Goal: Task Accomplishment & Management: Manage account settings

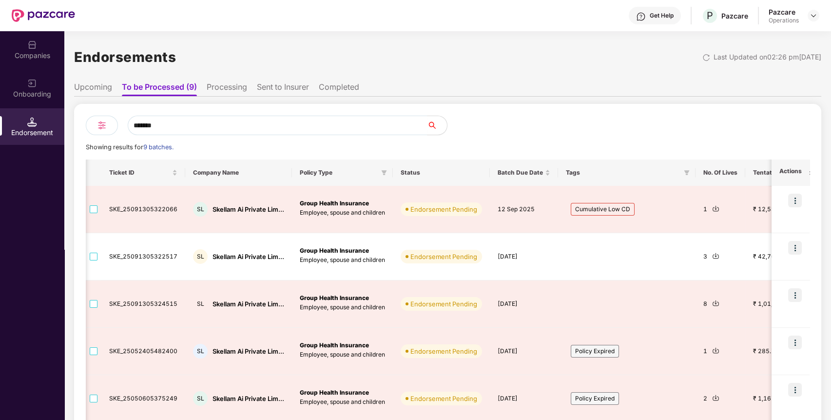
scroll to position [0, 104]
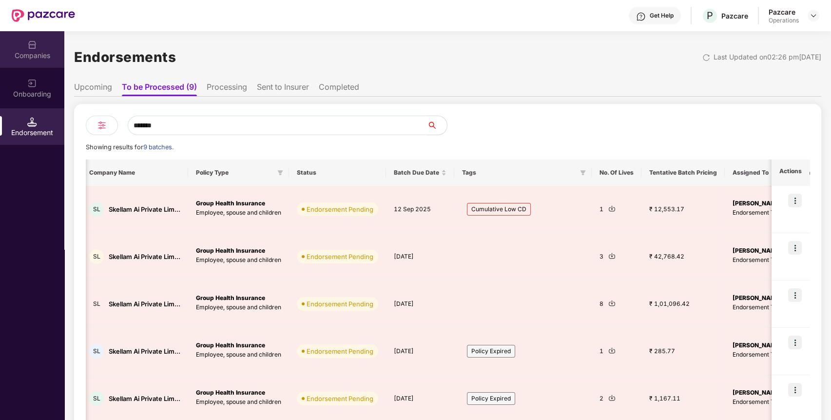
click at [28, 52] on div "Companies" at bounding box center [32, 56] width 64 height 10
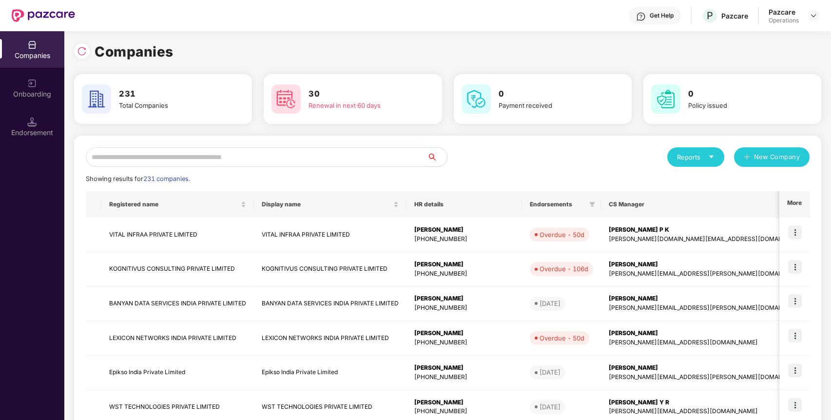
click at [203, 156] on input "text" at bounding box center [257, 156] width 342 height 19
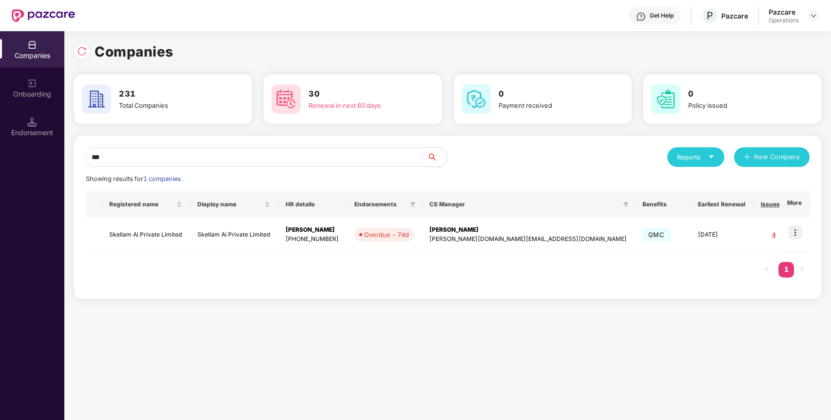
type input "***"
click at [37, 131] on div "Endorsement" at bounding box center [32, 133] width 64 height 10
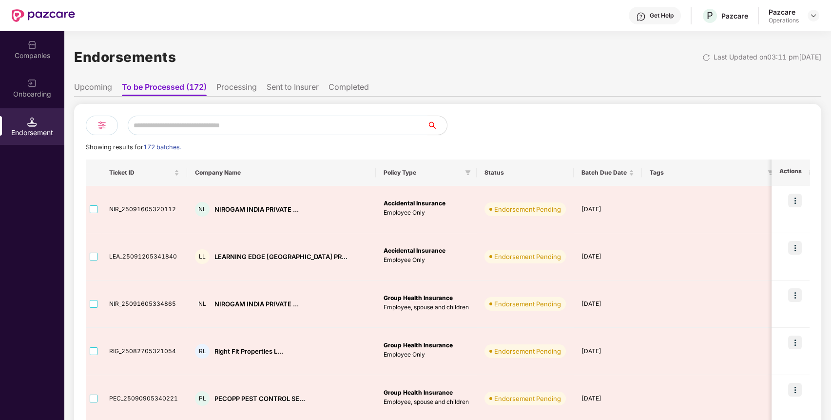
click at [233, 131] on input "text" at bounding box center [278, 124] width 300 height 19
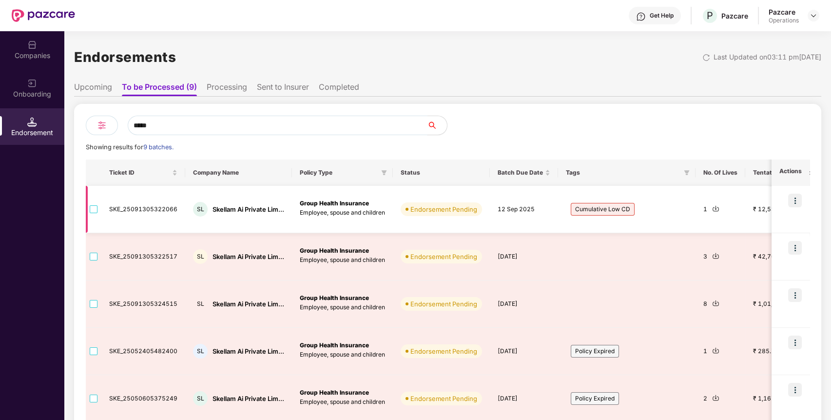
type input "*****"
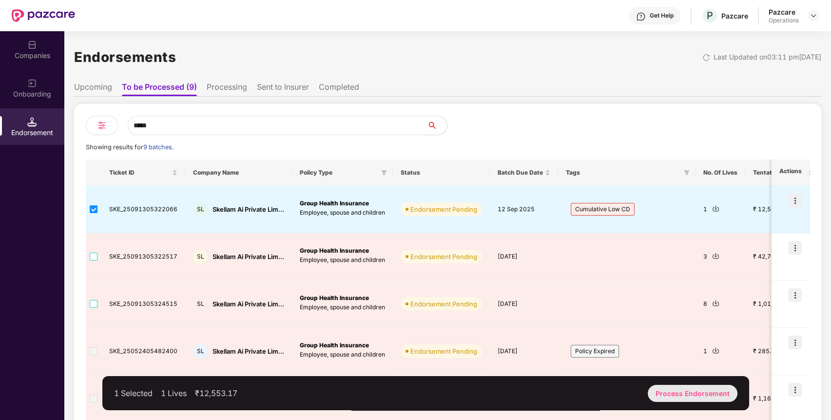
click at [680, 391] on div "Process Endorsement" at bounding box center [693, 392] width 90 height 17
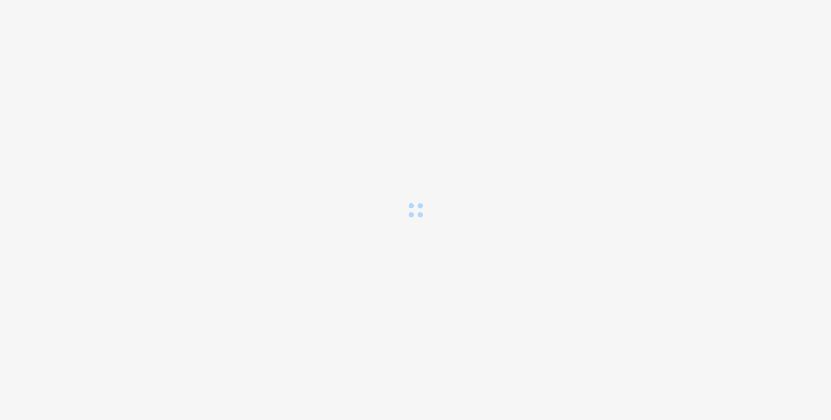
scroll to position [0, 0]
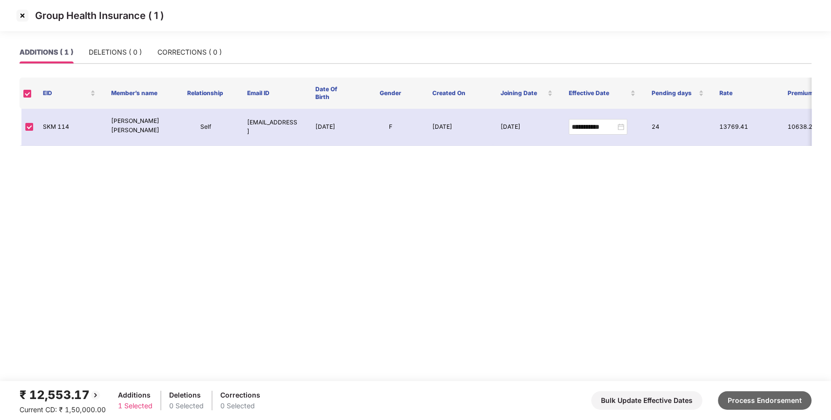
click at [753, 403] on button "Process Endorsement" at bounding box center [765, 400] width 94 height 19
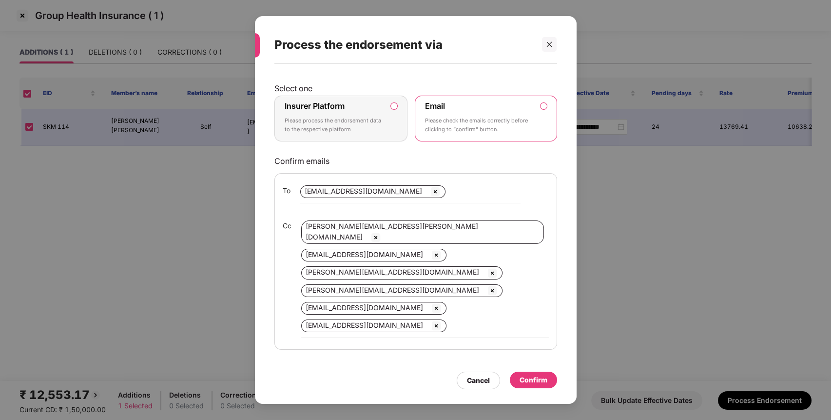
click at [393, 121] on label "Insurer Platform Please process the endorsement data to the respective platform" at bounding box center [341, 118] width 134 height 46
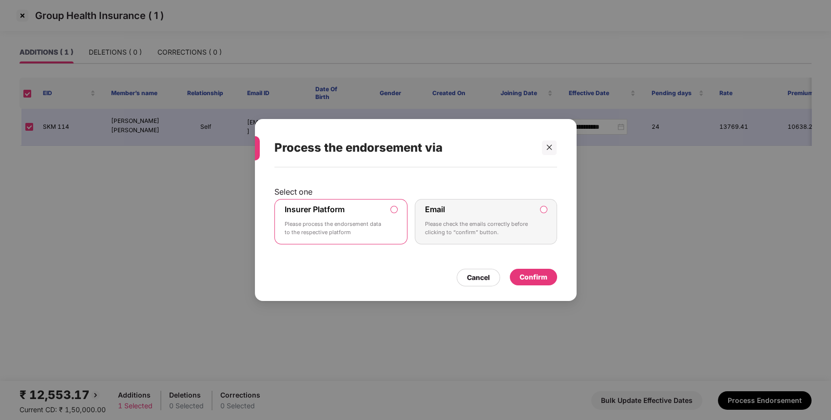
click at [533, 279] on div "Confirm" at bounding box center [533, 276] width 28 height 11
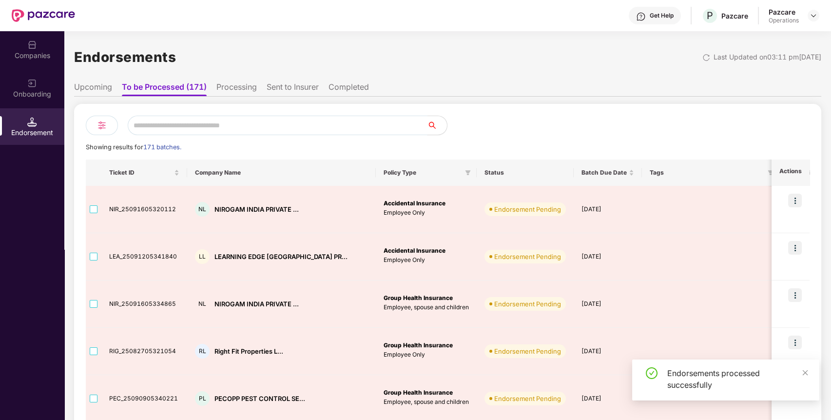
click at [248, 117] on input "text" at bounding box center [278, 124] width 300 height 19
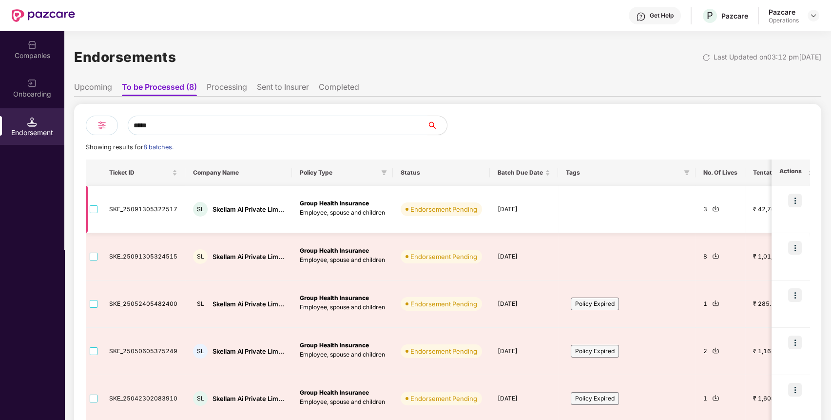
type input "*****"
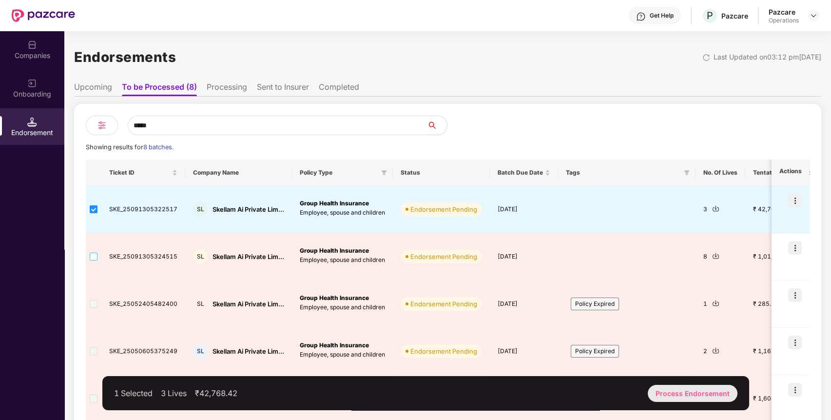
click at [696, 396] on div "Process Endorsement" at bounding box center [693, 392] width 90 height 17
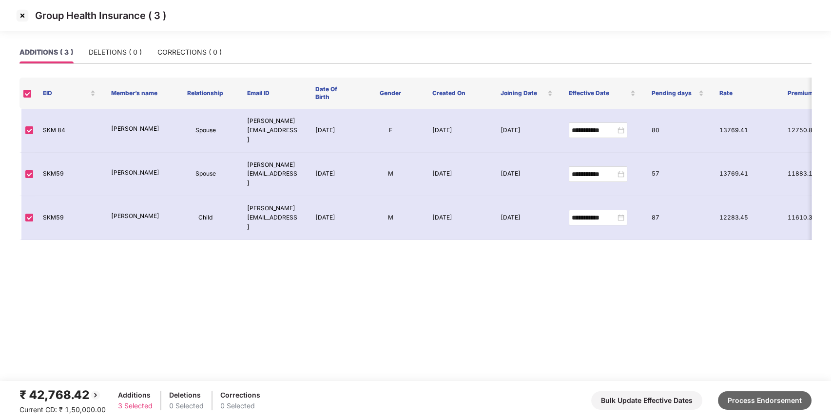
click at [749, 399] on button "Process Endorsement" at bounding box center [765, 400] width 94 height 19
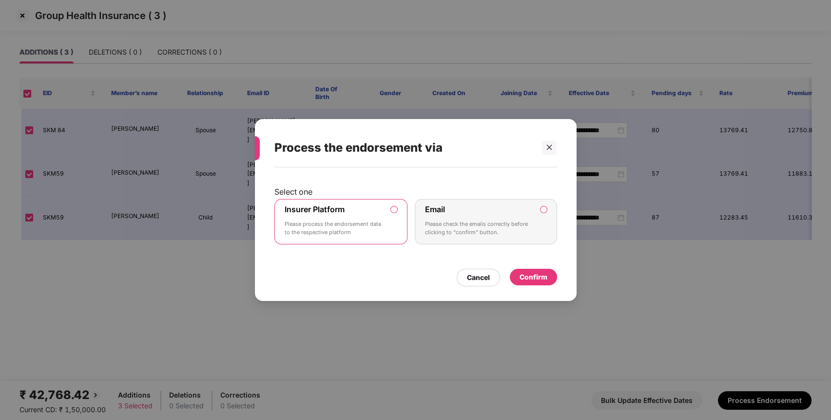
click at [523, 274] on div "Confirm" at bounding box center [533, 276] width 28 height 11
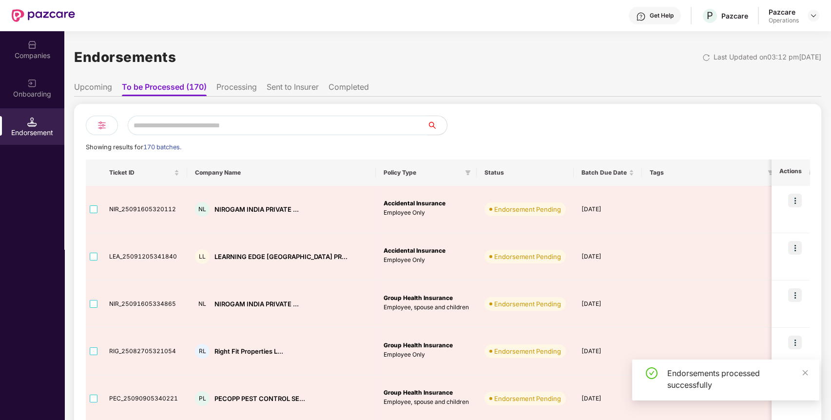
click at [170, 128] on input "text" at bounding box center [278, 124] width 300 height 19
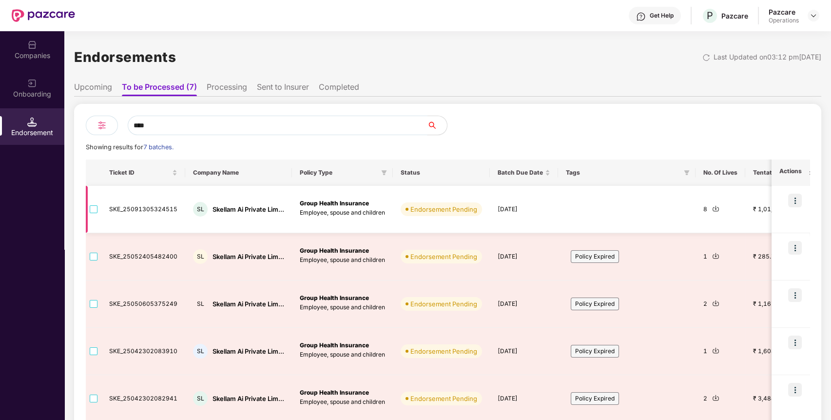
type input "****"
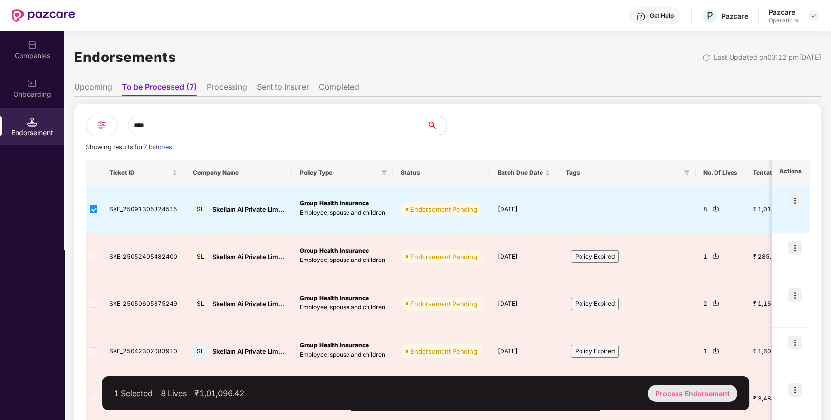
click at [709, 390] on div "Process Endorsement" at bounding box center [693, 392] width 90 height 17
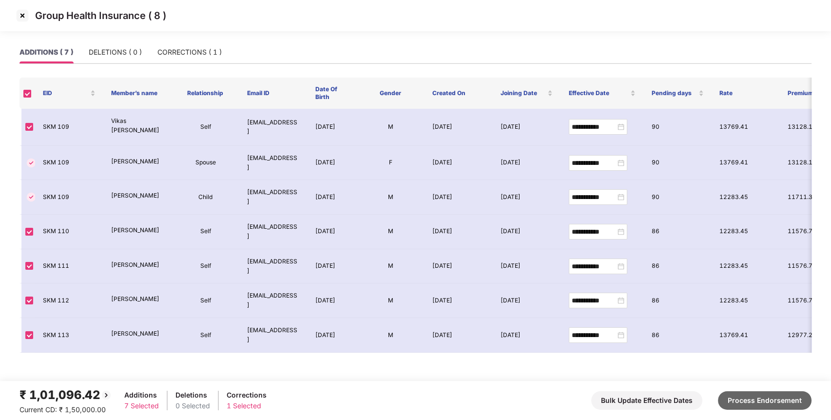
click at [752, 404] on button "Process Endorsement" at bounding box center [765, 400] width 94 height 19
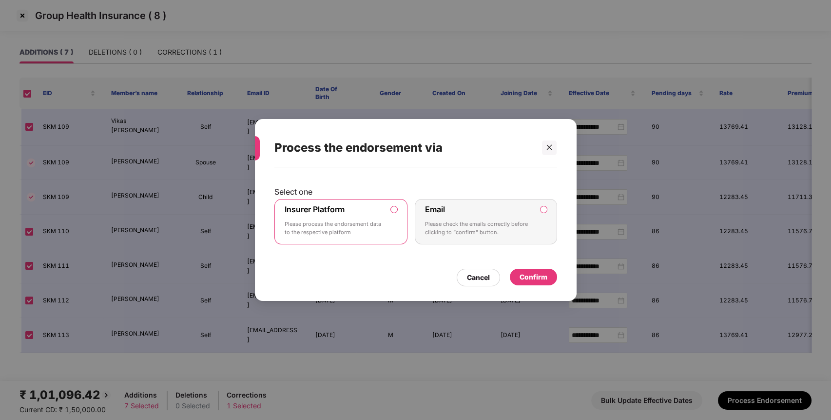
click at [548, 277] on div "Confirm" at bounding box center [533, 276] width 47 height 17
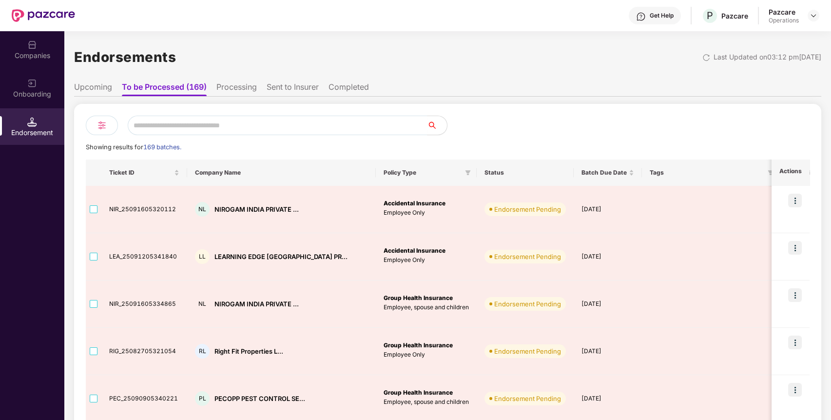
click at [44, 122] on div "Endorsement" at bounding box center [32, 126] width 64 height 37
click at [52, 57] on div "Companies" at bounding box center [32, 56] width 64 height 10
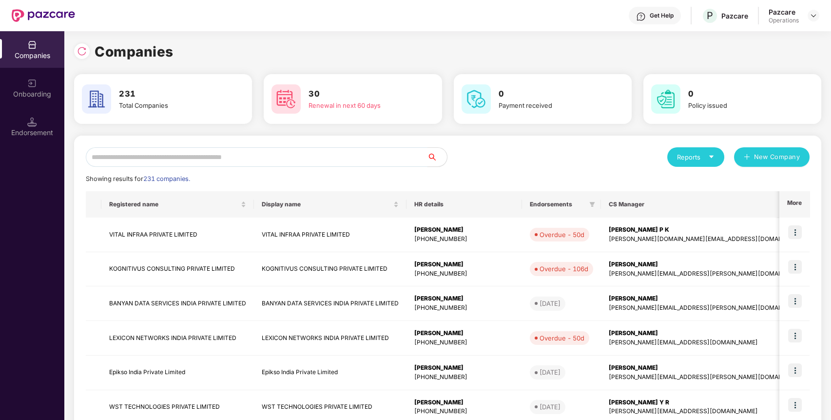
click at [153, 151] on input "text" at bounding box center [257, 156] width 342 height 19
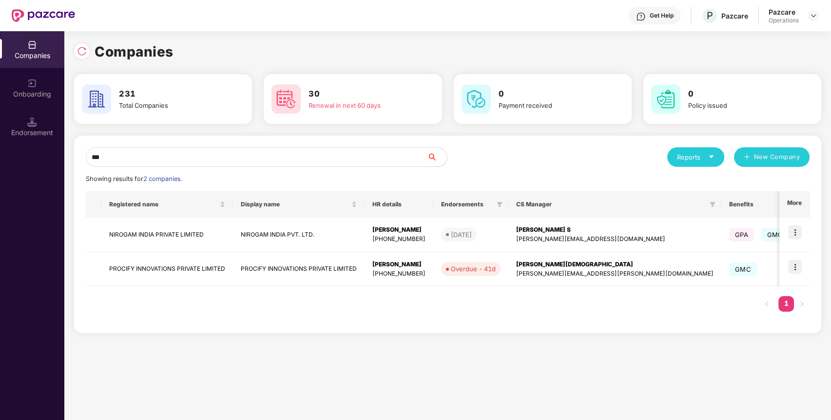
click at [145, 161] on input "***" at bounding box center [257, 156] width 342 height 19
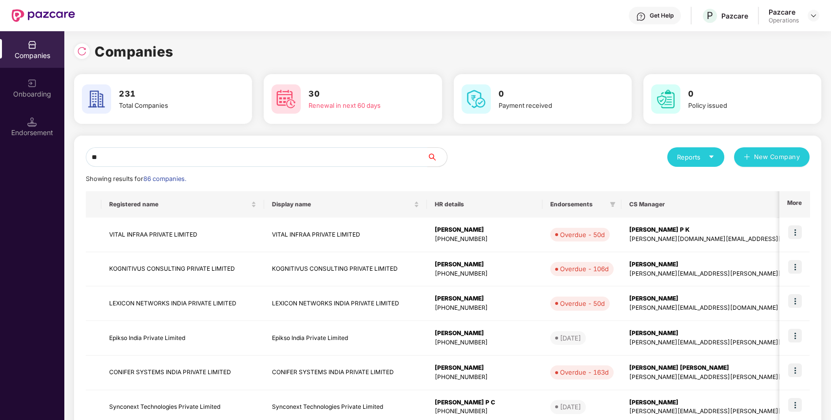
type input "*"
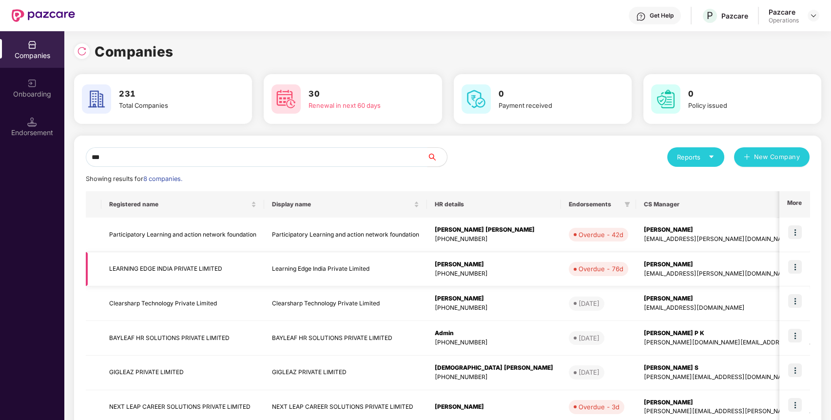
type input "***"
click at [161, 275] on td "LEARNING EDGE INDIA PRIVATE LIMITED" at bounding box center [182, 269] width 163 height 35
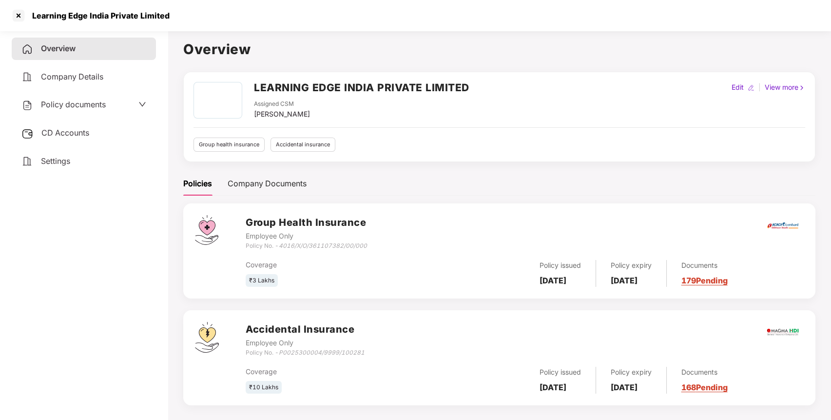
click at [94, 135] on div "CD Accounts" at bounding box center [84, 133] width 144 height 22
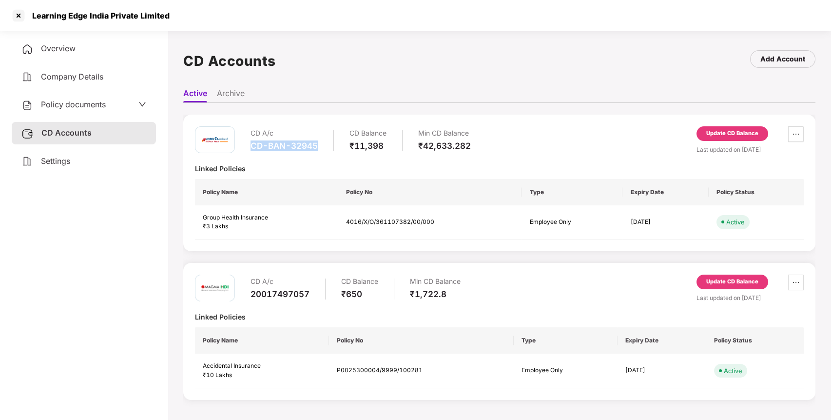
drag, startPoint x: 251, startPoint y: 144, endPoint x: 320, endPoint y: 153, distance: 69.3
click at [320, 153] on div "CD A/c CD-BAN-32945 CD Balance ₹11,398 Min CD Balance ₹42,633.282" at bounding box center [360, 140] width 220 height 28
copy div "CD-BAN-32945"
click at [129, 100] on div "Policy documents" at bounding box center [83, 104] width 125 height 13
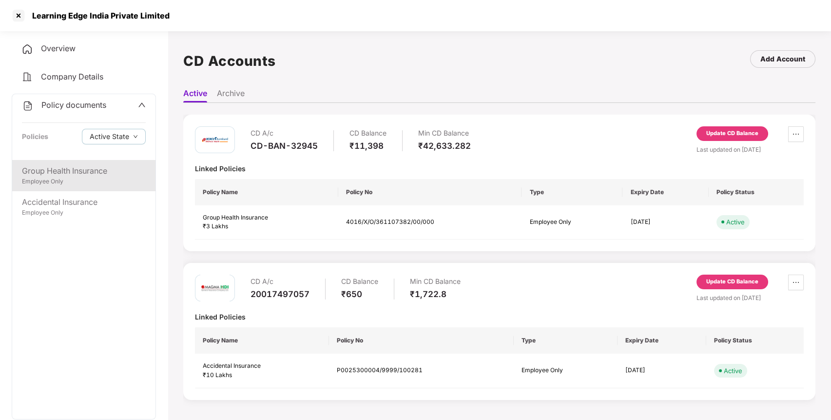
click at [90, 181] on div "Employee Only" at bounding box center [84, 181] width 124 height 9
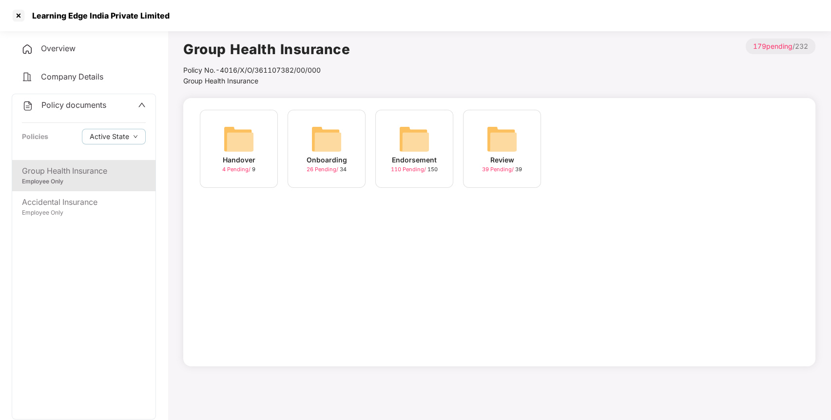
click at [420, 156] on div "Endorsement" at bounding box center [414, 159] width 45 height 11
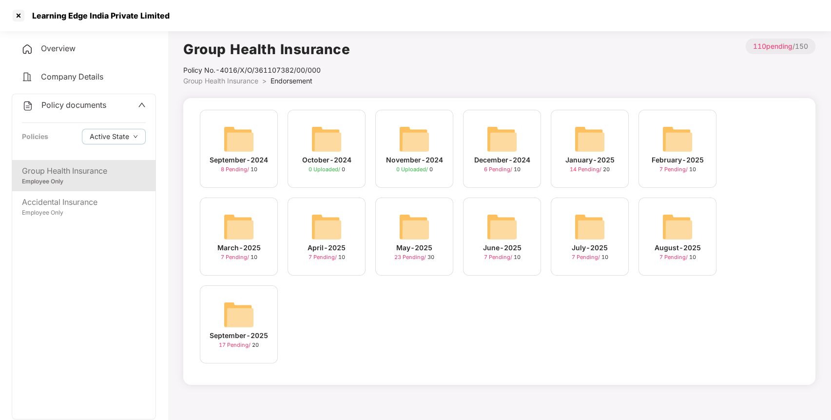
click at [251, 309] on img at bounding box center [238, 314] width 31 height 31
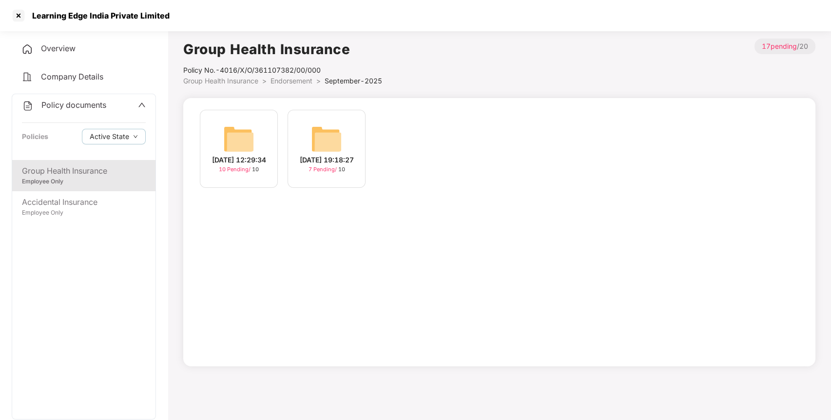
click at [259, 158] on div "24-Sep-2025 12:29:34" at bounding box center [239, 159] width 54 height 11
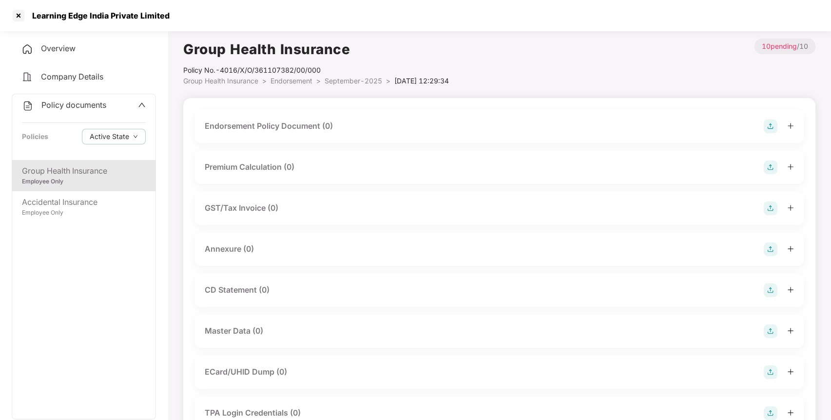
click at [771, 129] on img at bounding box center [771, 126] width 14 height 14
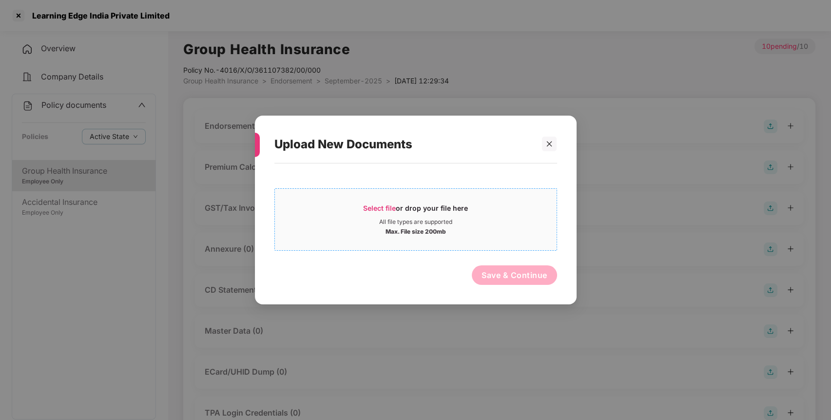
click at [399, 209] on div "Select file or drop your file here" at bounding box center [415, 210] width 105 height 15
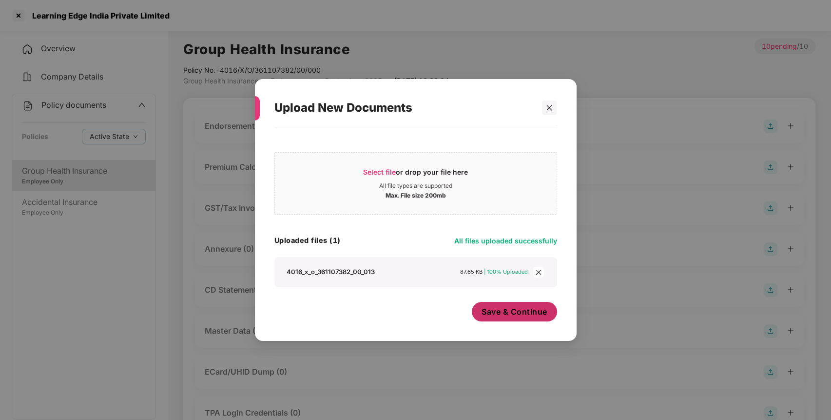
click at [507, 311] on span "Save & Continue" at bounding box center [514, 311] width 66 height 11
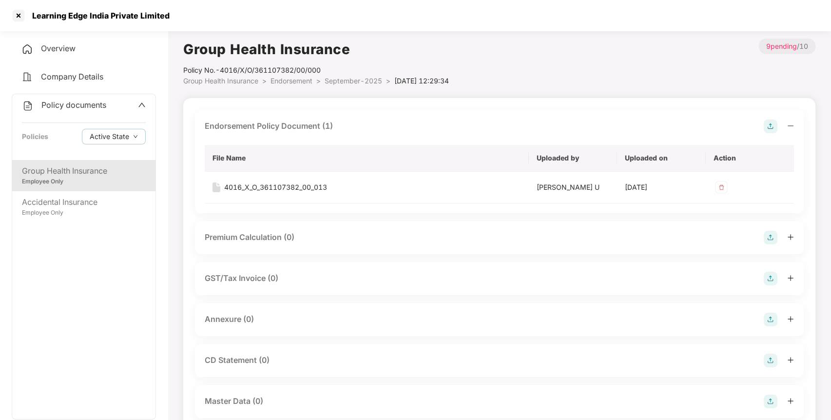
scroll to position [24, 0]
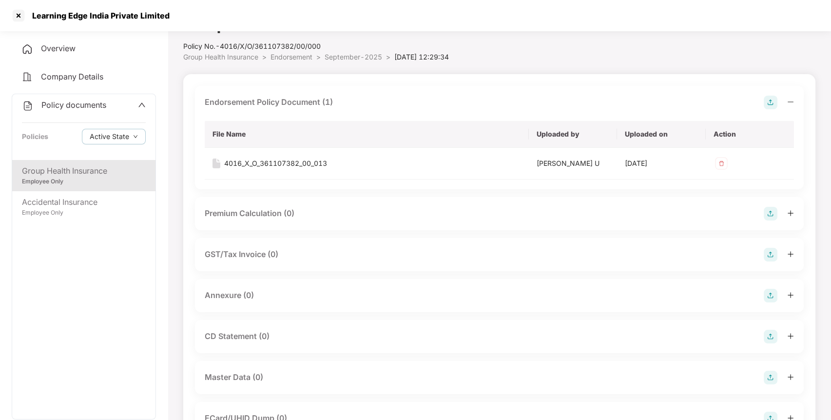
click at [770, 297] on img at bounding box center [771, 295] width 14 height 14
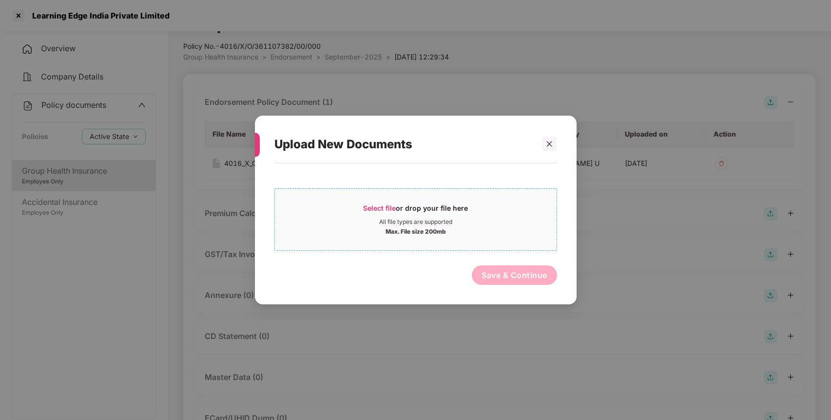
click at [388, 204] on span "Select file" at bounding box center [379, 208] width 33 height 8
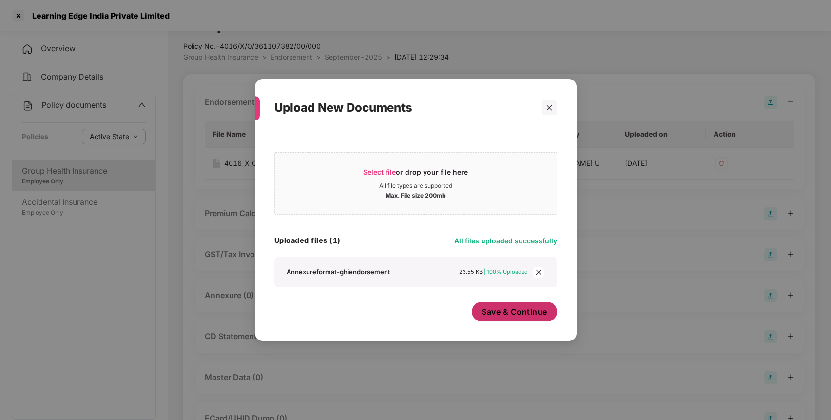
click at [506, 313] on span "Save & Continue" at bounding box center [514, 311] width 66 height 11
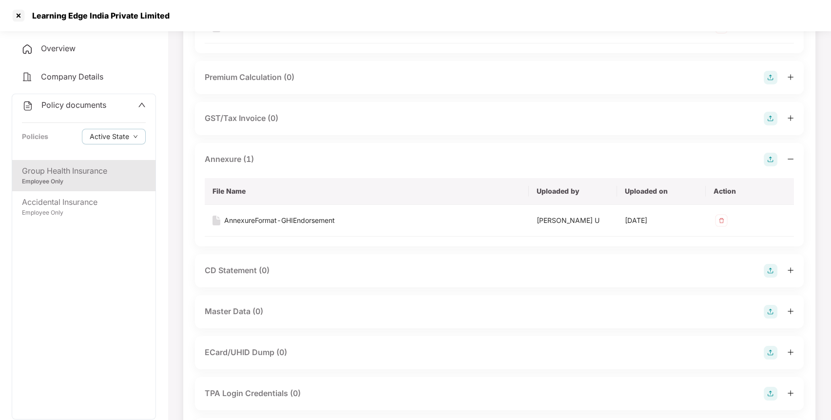
scroll to position [193, 0]
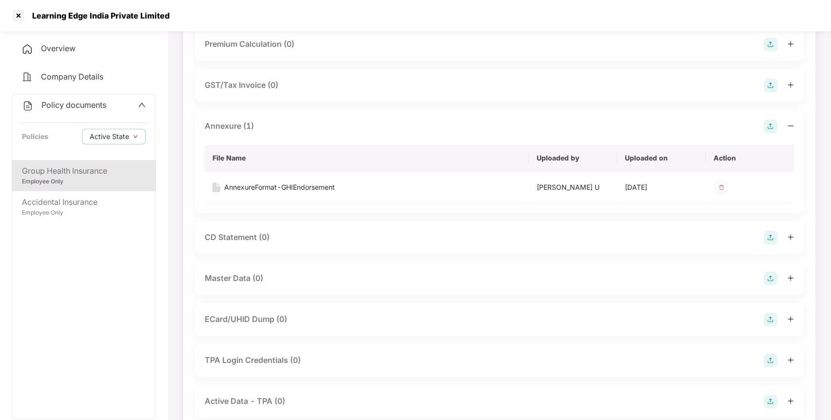
click at [772, 277] on img at bounding box center [771, 278] width 14 height 14
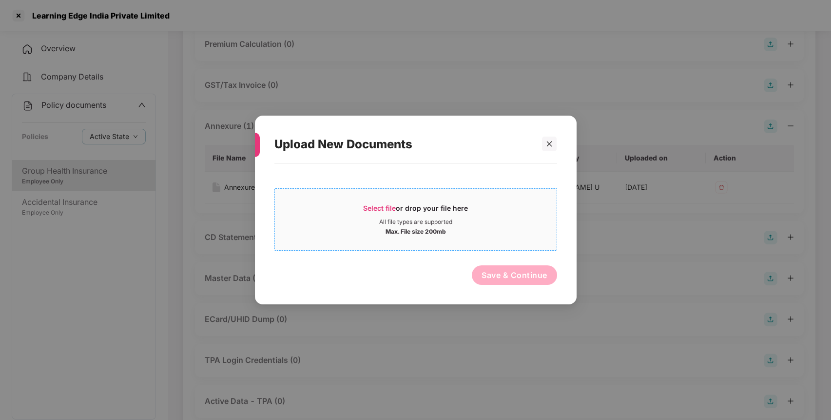
click at [371, 207] on span "Select file" at bounding box center [379, 208] width 33 height 8
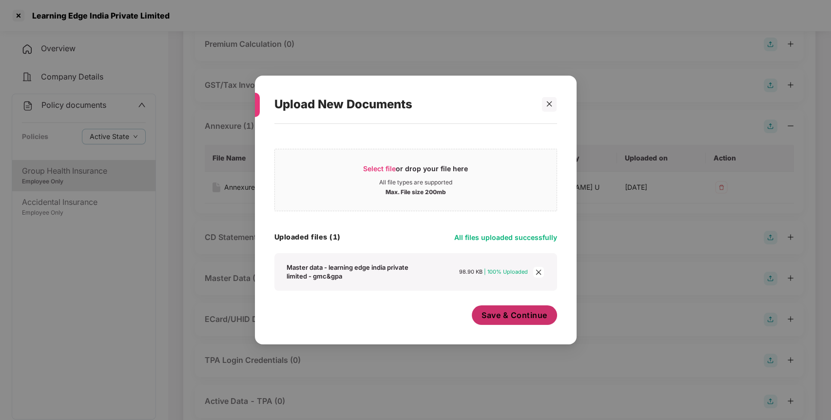
click at [504, 313] on span "Save & Continue" at bounding box center [514, 314] width 66 height 11
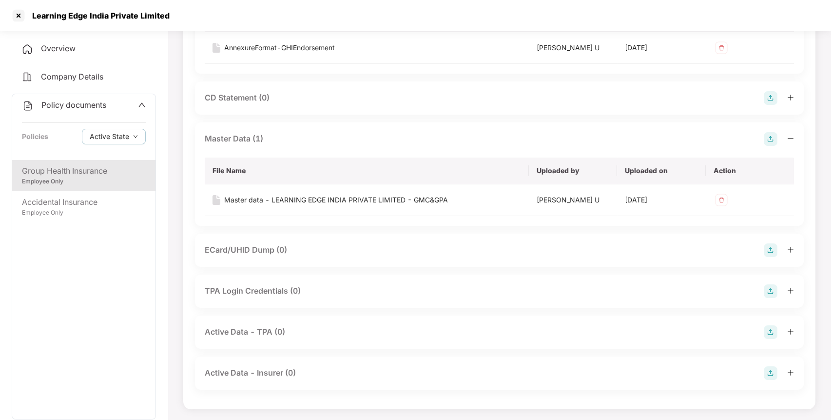
scroll to position [0, 0]
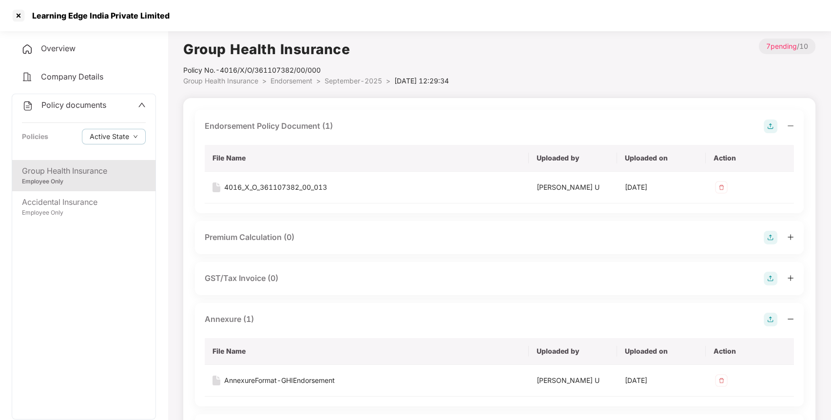
click at [138, 106] on icon "up" at bounding box center [141, 105] width 7 height 4
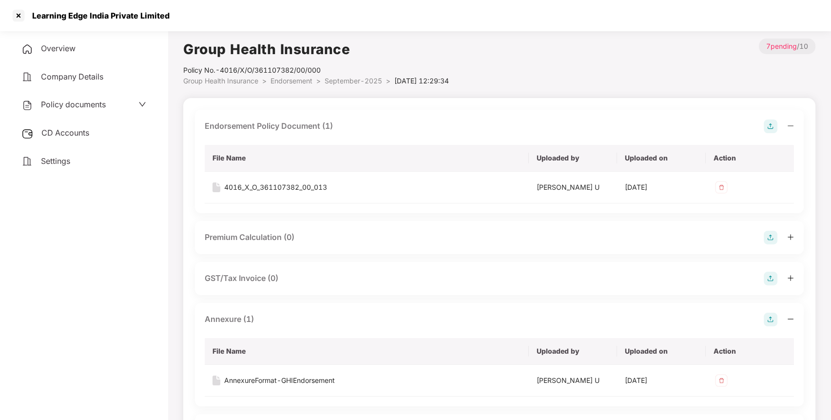
click at [223, 19] on div "Learning Edge India Private Limited" at bounding box center [415, 15] width 831 height 31
click at [16, 17] on div at bounding box center [19, 16] width 16 height 16
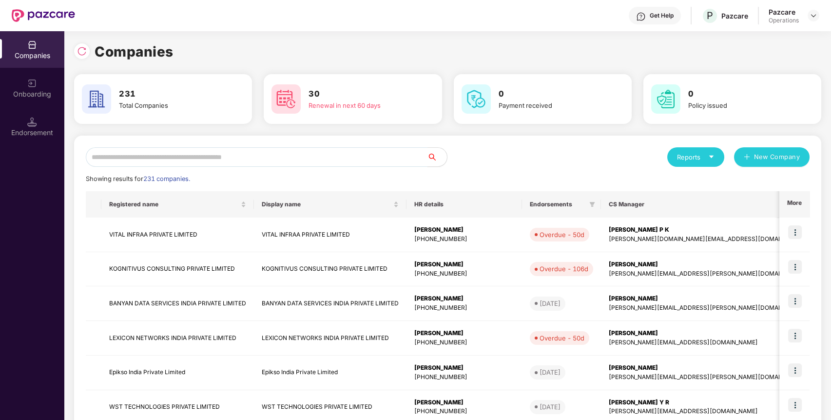
click at [226, 160] on input "text" at bounding box center [257, 156] width 342 height 19
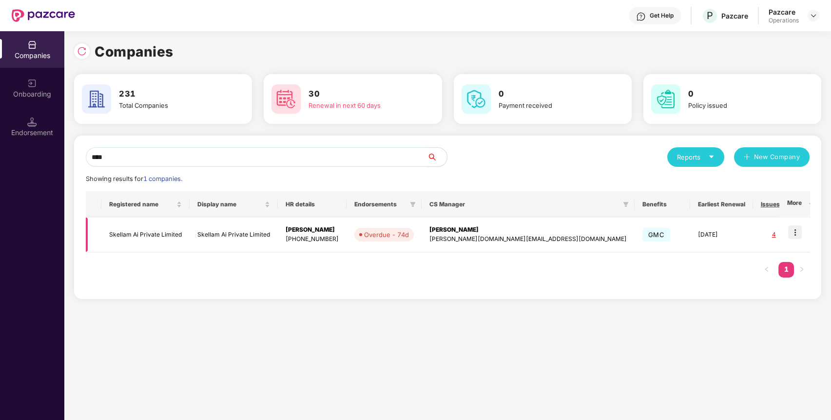
type input "****"
click at [156, 227] on td "Skellam Ai Private Limited" at bounding box center [145, 234] width 88 height 35
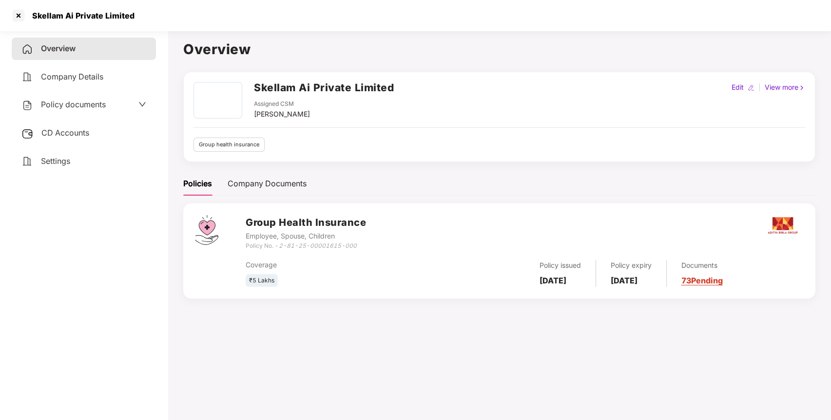
click at [295, 91] on h2 "Skellam Ai Private Limited" at bounding box center [324, 87] width 140 height 16
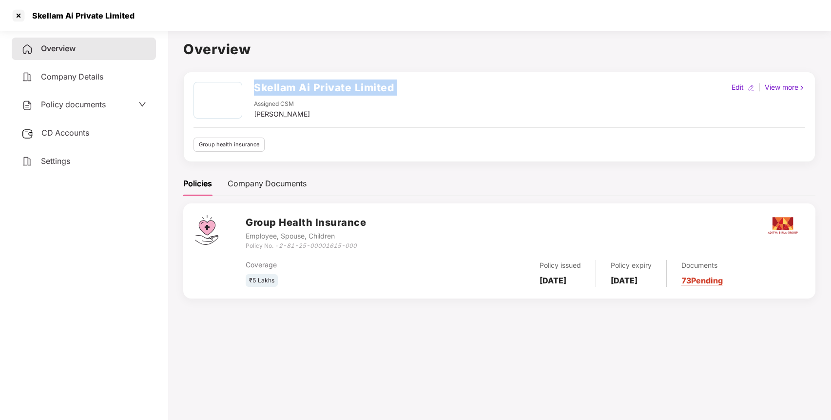
copy h2 "Skellam Ai Private Limited"
click at [20, 16] on div at bounding box center [19, 16] width 16 height 16
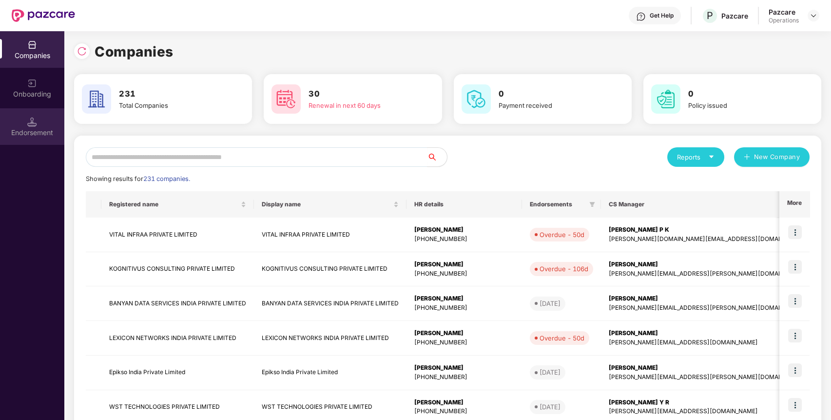
click at [28, 115] on div "Endorsement" at bounding box center [32, 126] width 64 height 37
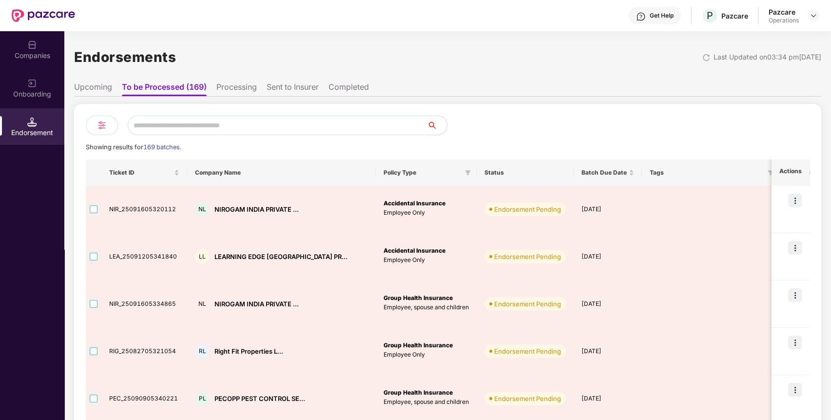
click at [228, 126] on input "text" at bounding box center [278, 124] width 300 height 19
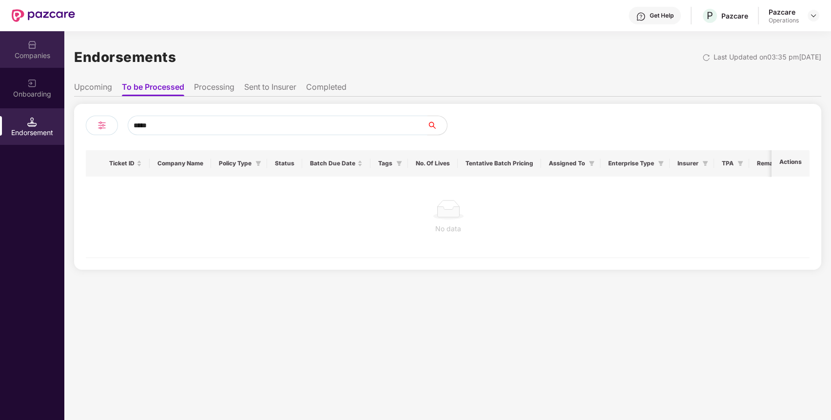
type input "*****"
click at [43, 52] on div "Companies" at bounding box center [32, 56] width 64 height 10
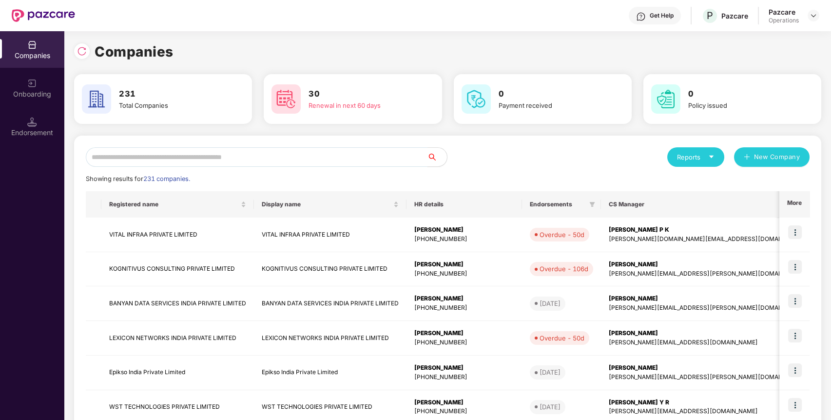
click at [188, 157] on input "text" at bounding box center [257, 156] width 342 height 19
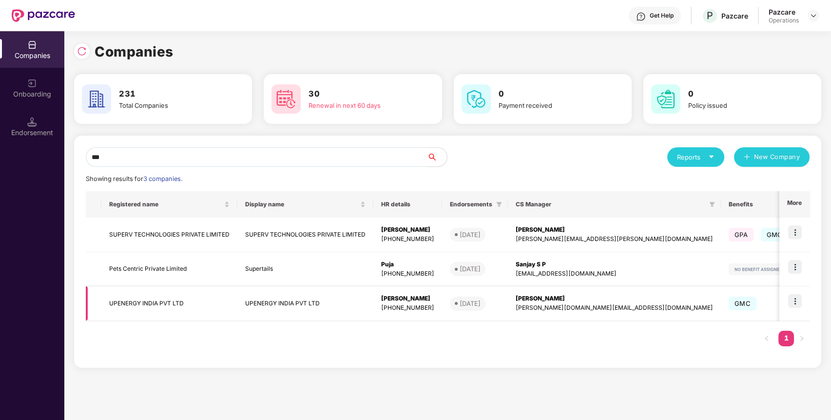
type input "***"
click at [165, 306] on td "UPENERGY INDIA PVT LTD" at bounding box center [169, 303] width 136 height 35
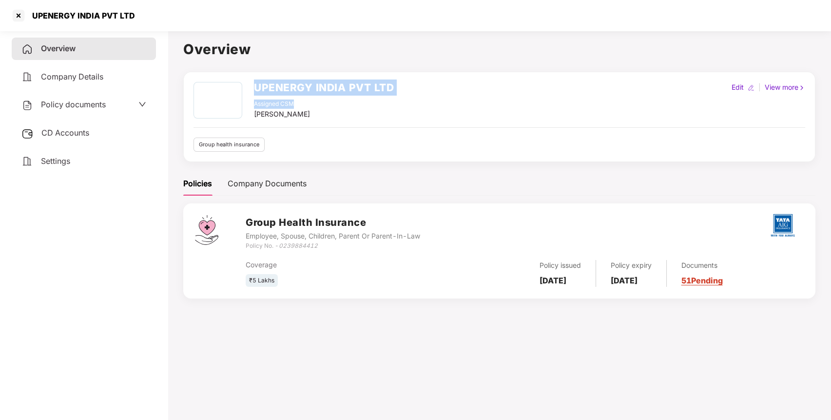
drag, startPoint x: 256, startPoint y: 85, endPoint x: 411, endPoint y: 100, distance: 155.6
click at [411, 100] on div "UPENERGY INDIA PVT LTD Assigned CSM Srivani M V Edit | View more" at bounding box center [498, 101] width 611 height 38
drag, startPoint x: 255, startPoint y: 85, endPoint x: 412, endPoint y: 88, distance: 156.9
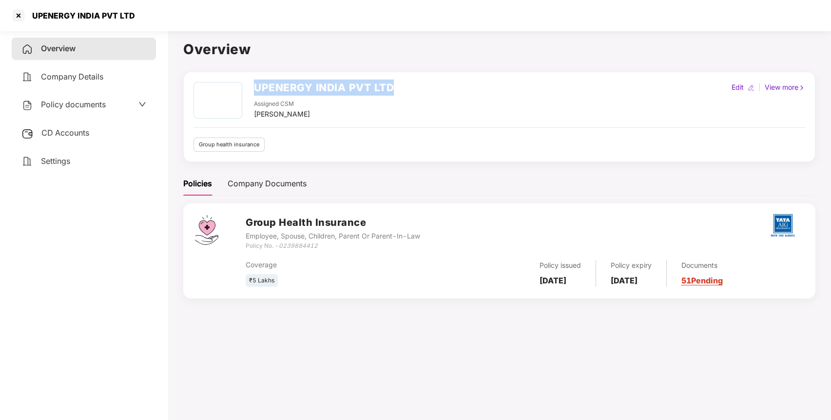
click at [412, 88] on div "UPENERGY INDIA PVT LTD Assigned CSM Srivani M V Edit | View more" at bounding box center [498, 101] width 611 height 38
copy h2 "UPENERGY INDIA PVT LTD"
click at [99, 97] on div "Policy documents" at bounding box center [84, 105] width 144 height 22
click at [97, 100] on span "Policy documents" at bounding box center [73, 104] width 65 height 10
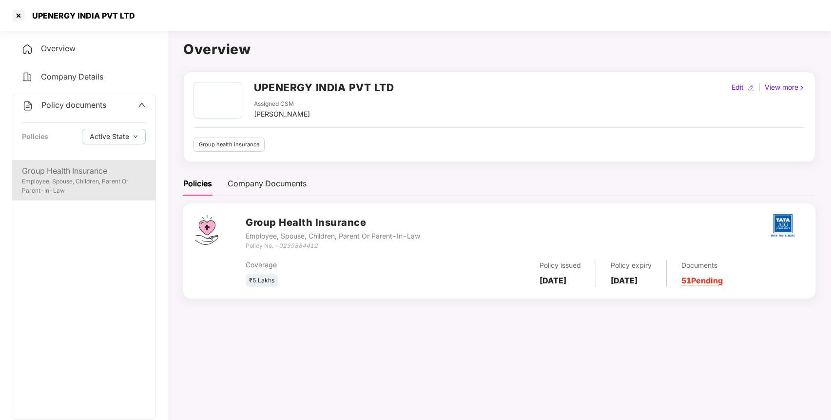
scroll to position [55, 0]
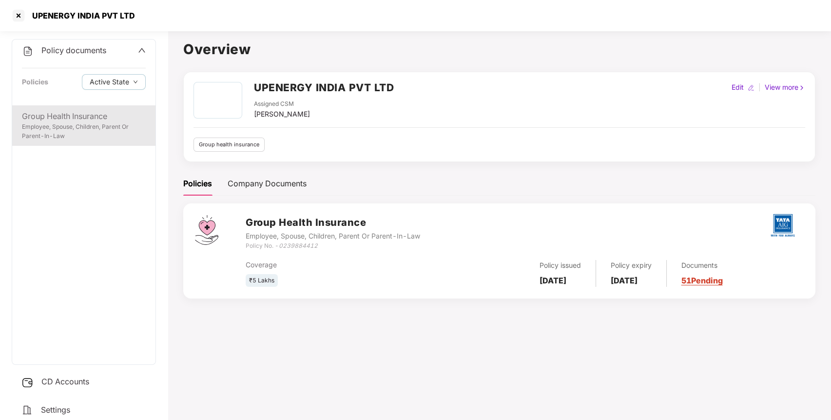
click at [99, 129] on div "Employee, Spouse, Children, Parent Or Parent-In-Law" at bounding box center [84, 131] width 124 height 19
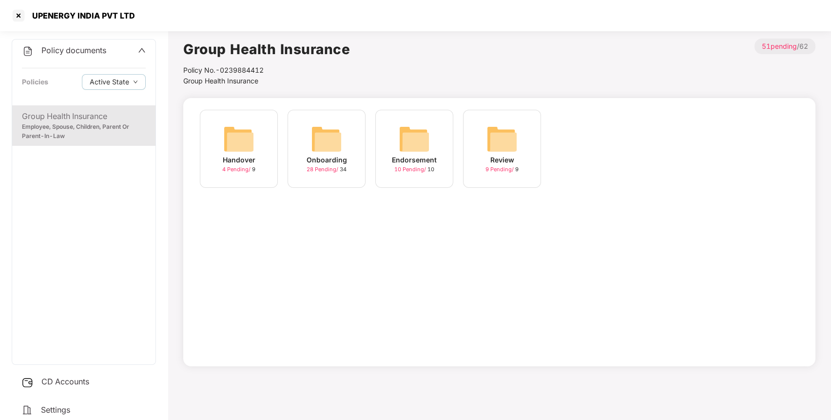
click at [336, 173] on div "28 Pending / 34" at bounding box center [326, 169] width 40 height 8
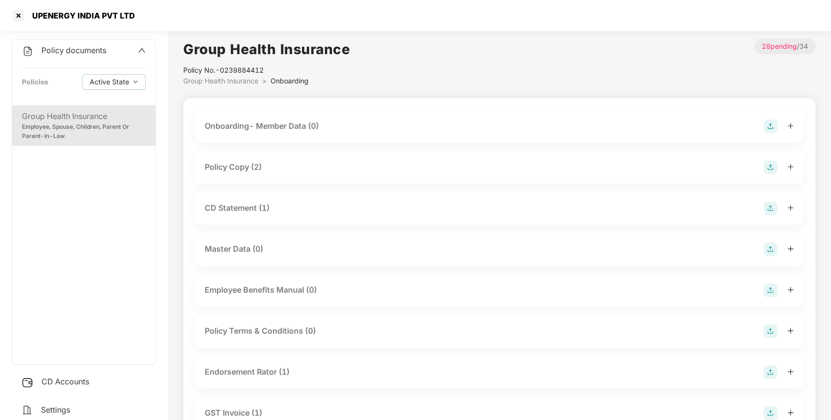
click at [248, 162] on div "Policy Copy (2)" at bounding box center [233, 167] width 57 height 12
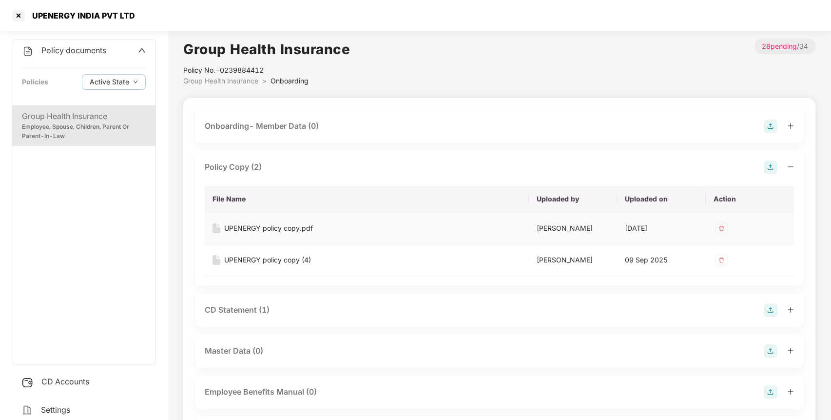
click at [302, 228] on div "UPENERGY policy copy.pdf" at bounding box center [268, 228] width 89 height 11
click at [297, 258] on div "UPENERGY policy copy (4)" at bounding box center [267, 259] width 87 height 11
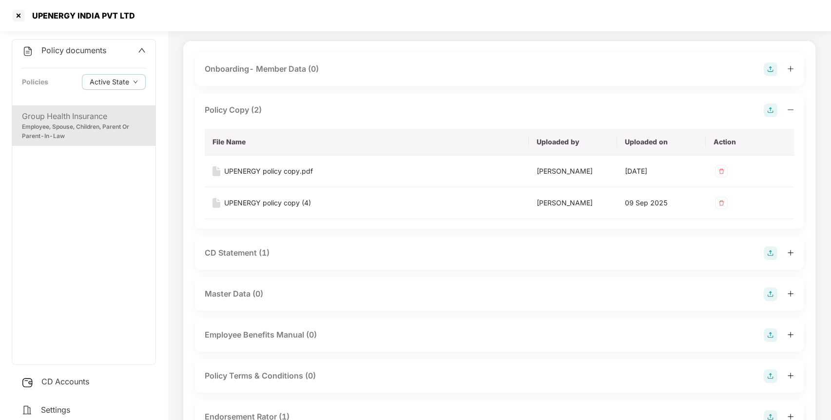
click at [268, 256] on div "CD Statement (1)" at bounding box center [237, 253] width 65 height 12
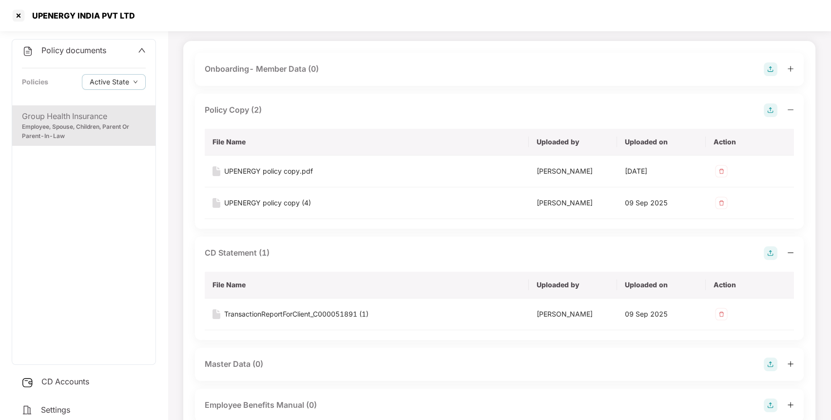
scroll to position [140, 0]
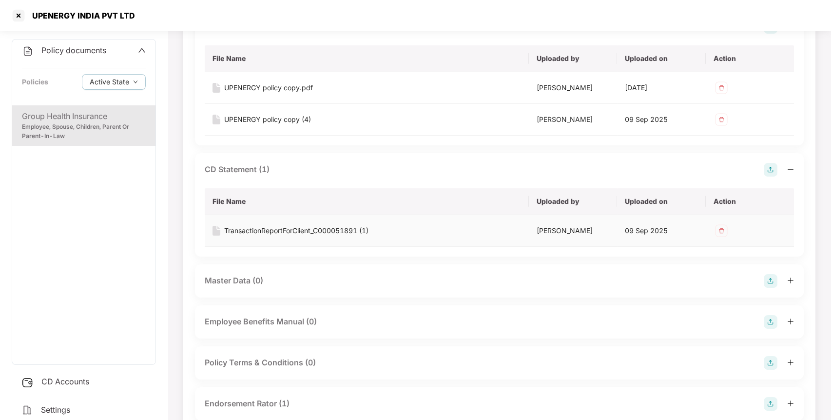
click at [292, 230] on div "TransactionReportForClient_C000051891 (1)" at bounding box center [296, 230] width 144 height 11
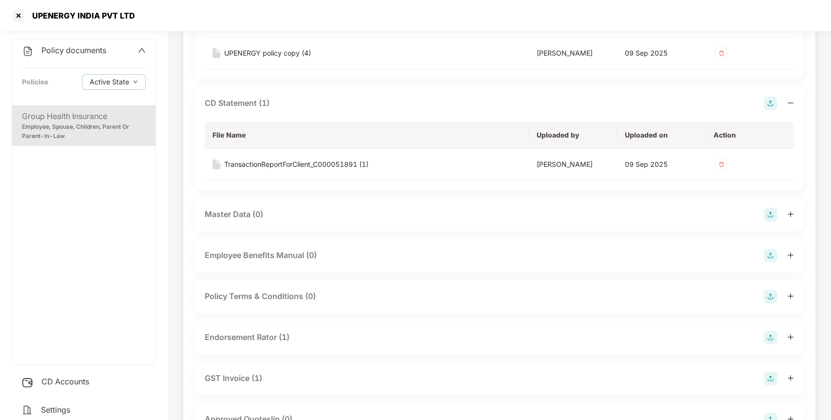
scroll to position [283, 0]
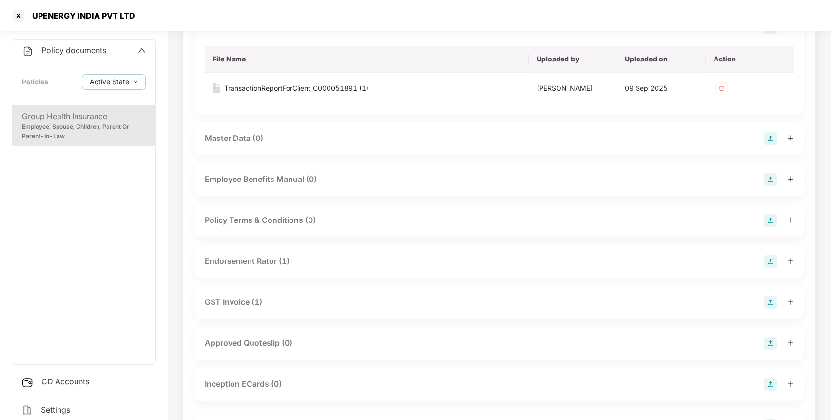
click at [269, 260] on div "Endorsement Rator (1)" at bounding box center [247, 261] width 85 height 12
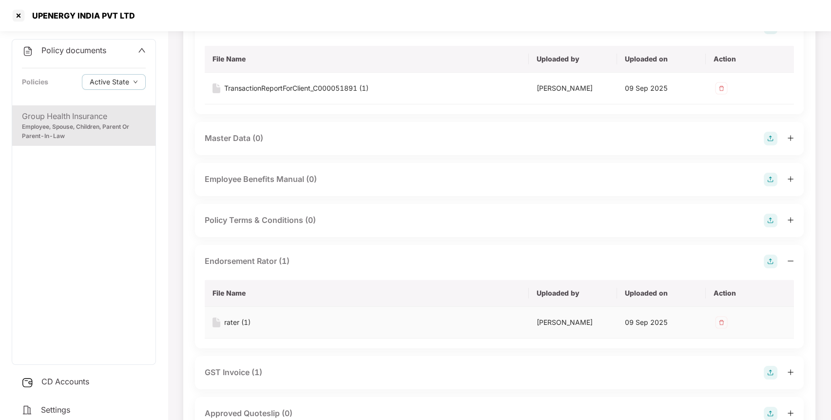
click at [295, 324] on div "rater (1)" at bounding box center [366, 322] width 308 height 11
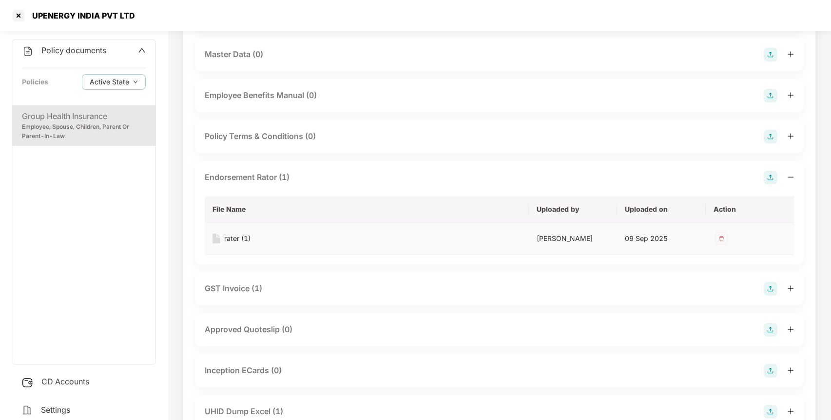
click at [233, 233] on div "rater (1)" at bounding box center [237, 238] width 26 height 11
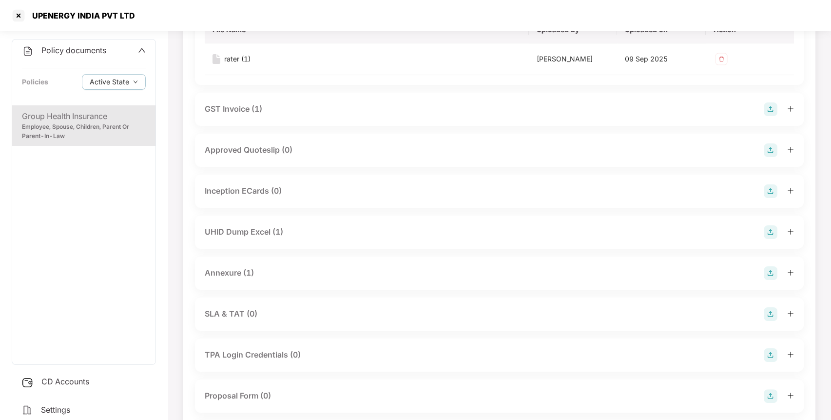
scroll to position [546, 0]
click at [240, 271] on div "Annexure (1)" at bounding box center [229, 272] width 49 height 12
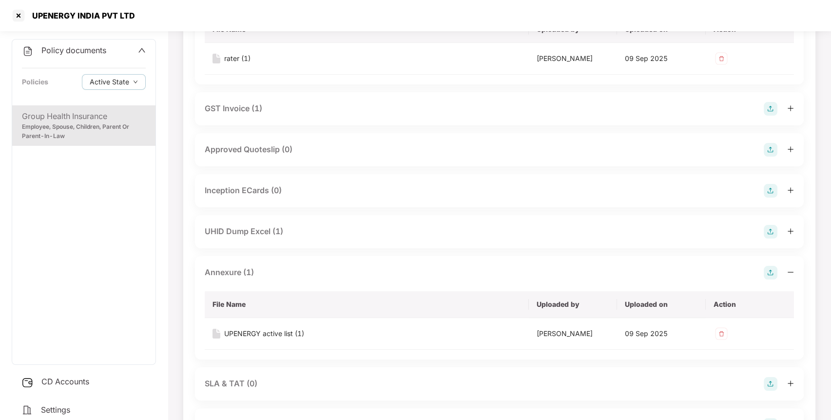
scroll to position [610, 0]
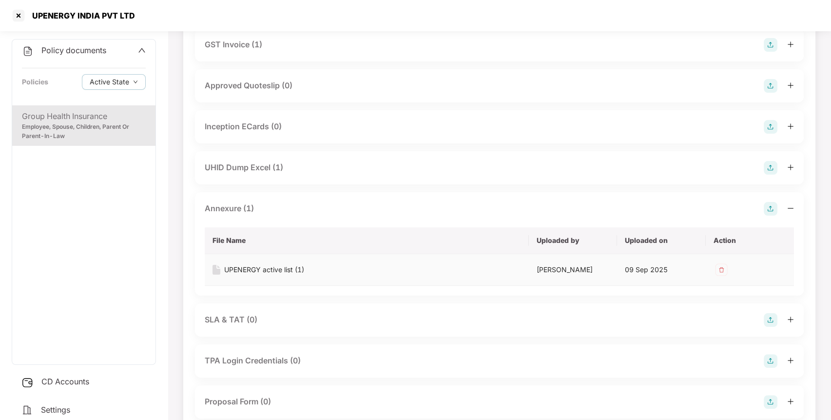
click at [305, 270] on div "UPENERGY active list (1)" at bounding box center [366, 269] width 308 height 11
click at [273, 266] on div "UPENERGY active list (1)" at bounding box center [264, 269] width 80 height 11
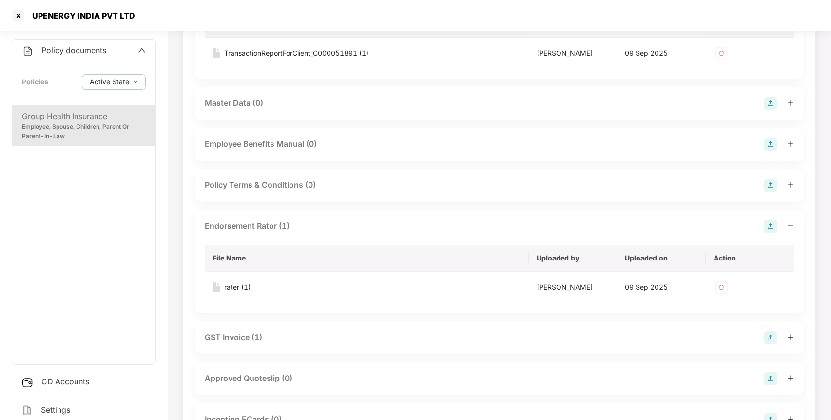
scroll to position [290, 0]
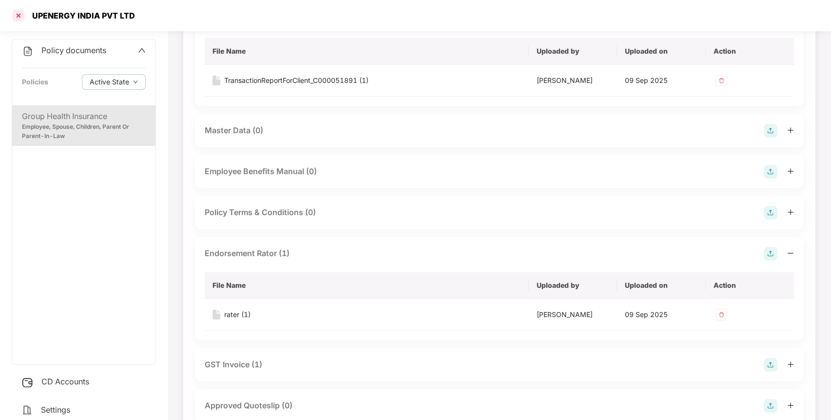
click at [21, 19] on div at bounding box center [19, 16] width 16 height 16
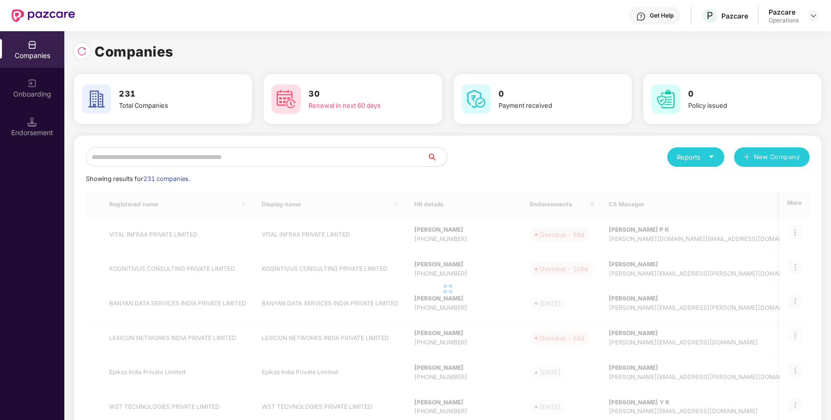
scroll to position [0, 0]
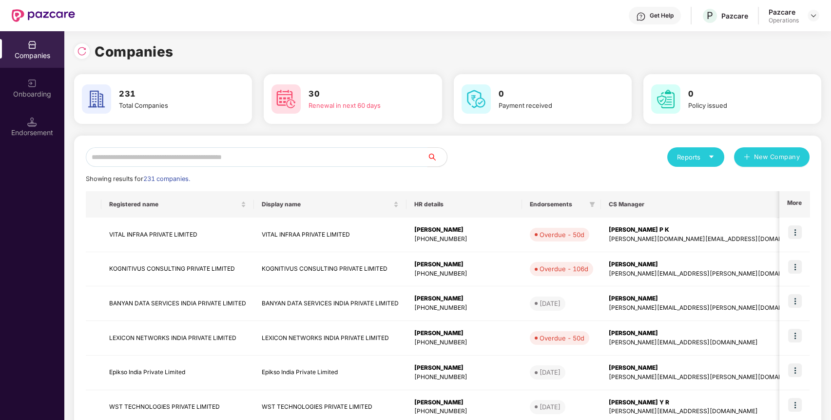
click at [161, 160] on input "text" at bounding box center [257, 156] width 342 height 19
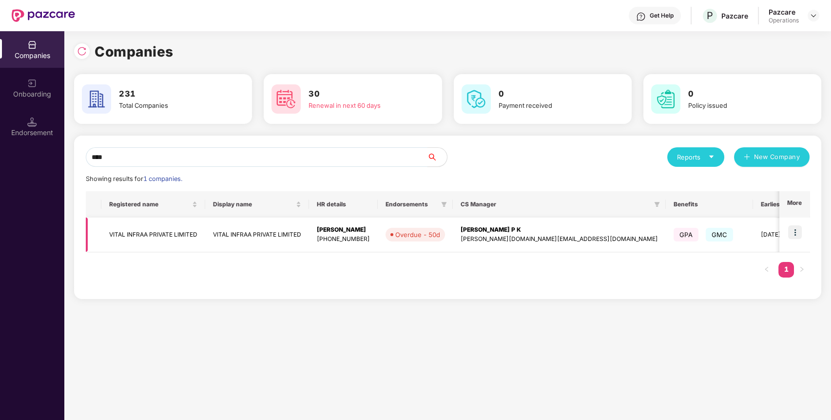
type input "****"
click at [167, 237] on td "VITAL INFRAA PRIVATE LIMITED" at bounding box center [153, 234] width 104 height 35
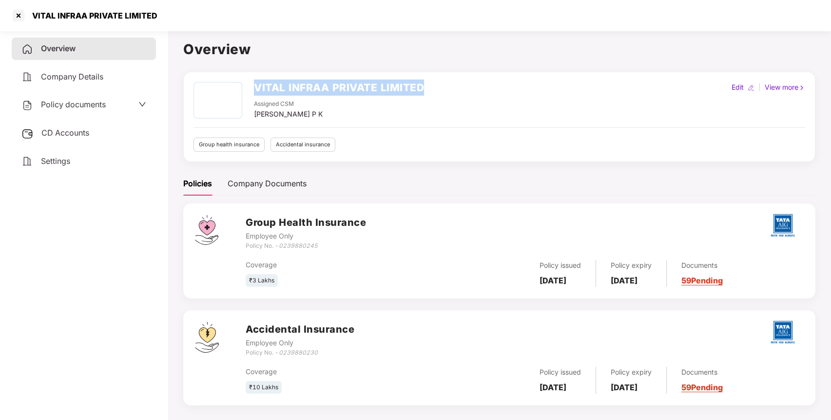
drag, startPoint x: 255, startPoint y: 84, endPoint x: 444, endPoint y: 92, distance: 188.7
click at [444, 92] on div "VITAL INFRAA PRIVATE LIMITED Assigned CSM Deeksha P K Edit | View more" at bounding box center [498, 101] width 611 height 38
copy h2 "VITAL INFRAA PRIVATE LIMITED"
click at [17, 16] on div at bounding box center [19, 16] width 16 height 16
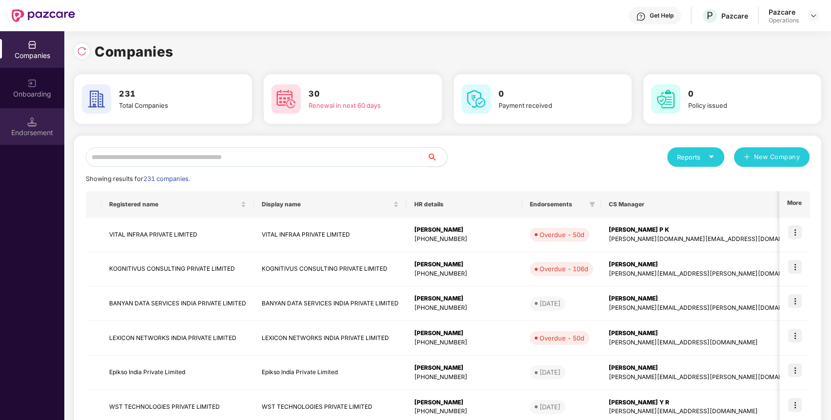
click at [23, 129] on div "Endorsement" at bounding box center [32, 133] width 64 height 10
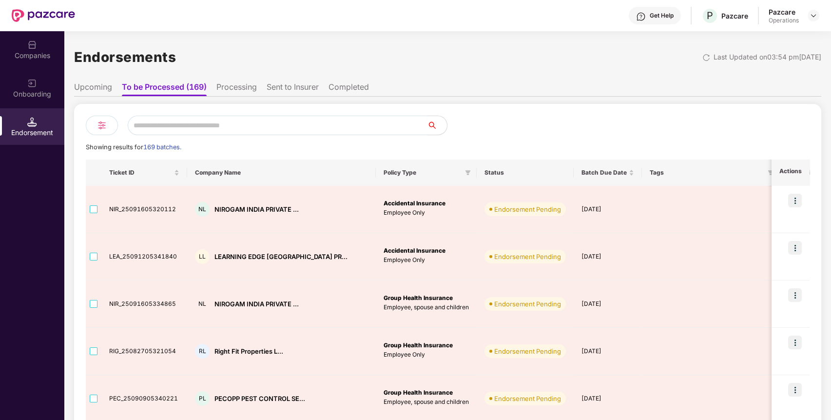
click at [102, 88] on li "Upcoming" at bounding box center [93, 89] width 38 height 14
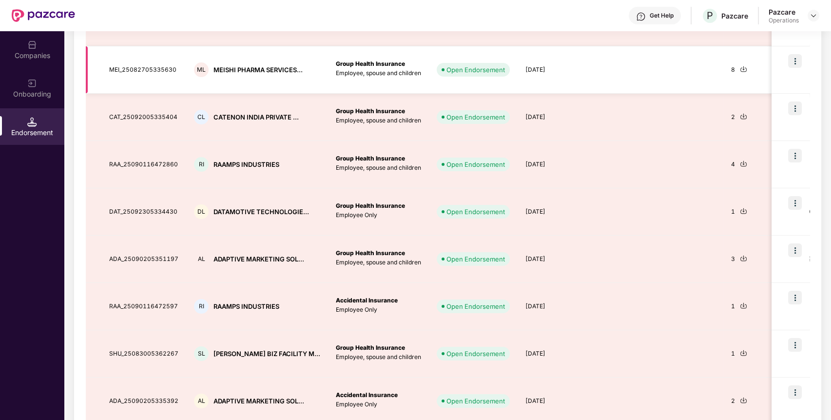
scroll to position [285, 0]
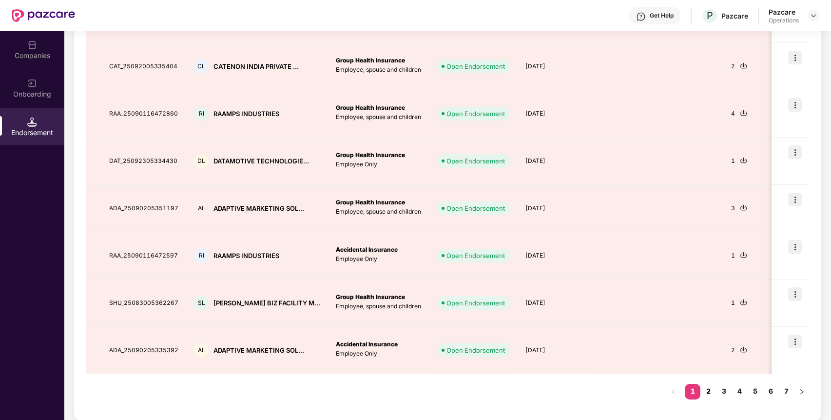
click at [709, 390] on link "2" at bounding box center [708, 390] width 16 height 15
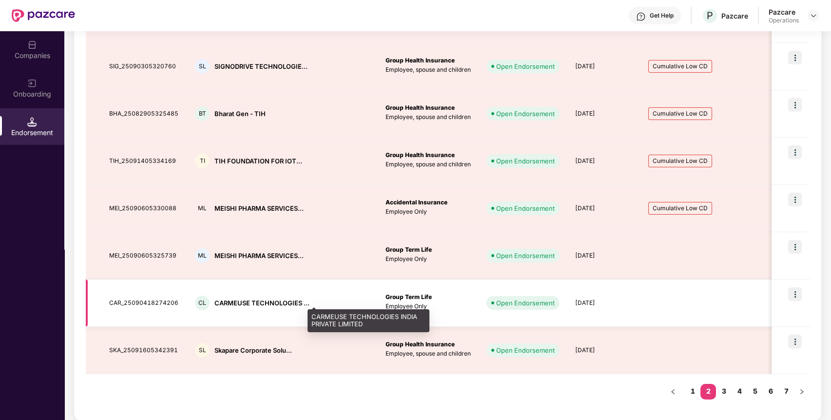
click at [256, 299] on div "CARMEUSE TECHNOLOGIES ..." at bounding box center [261, 302] width 95 height 9
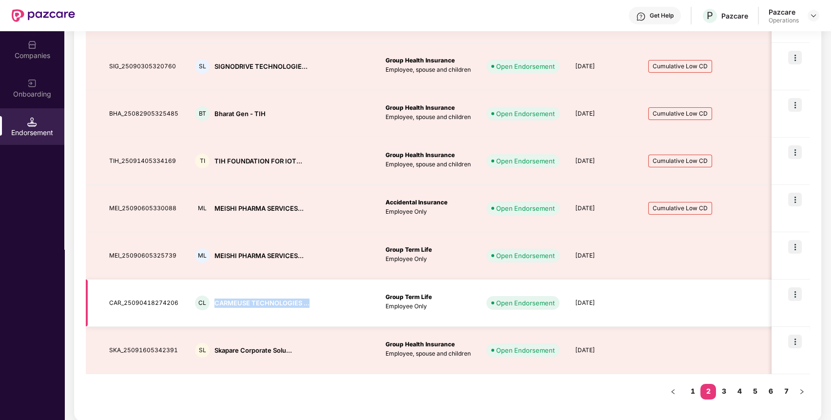
copy div "CARMEUSE TECHNOLOGIES ..."
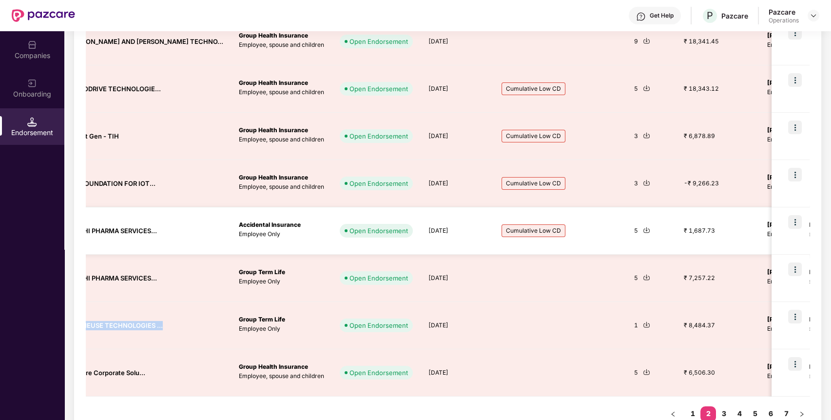
scroll to position [0, 0]
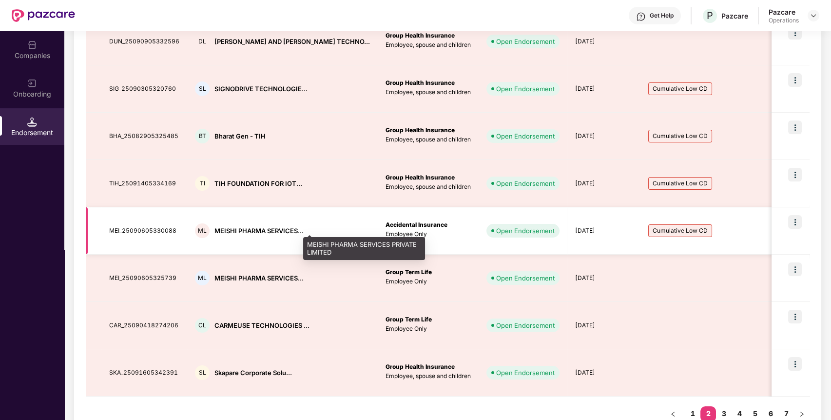
click at [241, 227] on div "MEISHI PHARMA SERVICES..." at bounding box center [258, 230] width 89 height 9
copy div "MEISHI PHARMA SERVICES..."
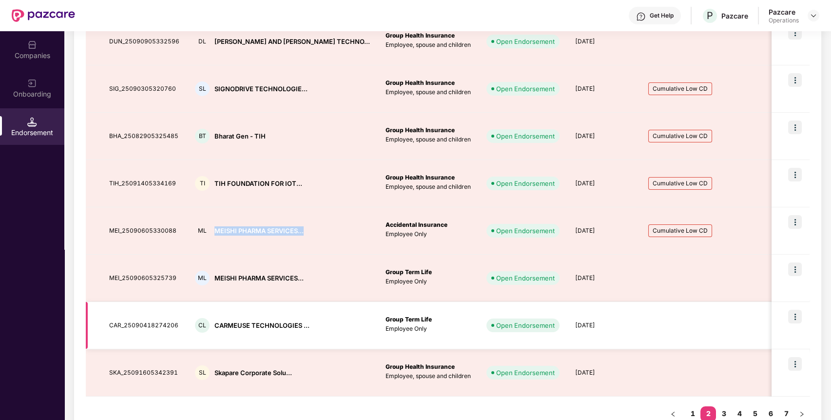
scroll to position [285, 0]
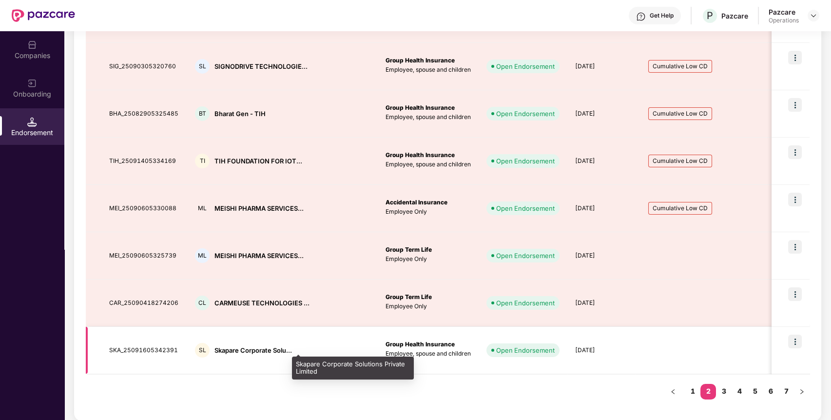
click at [271, 350] on div "Skapare Corporate Solu..." at bounding box center [252, 349] width 77 height 9
copy div "Skapare Corporate Solu..."
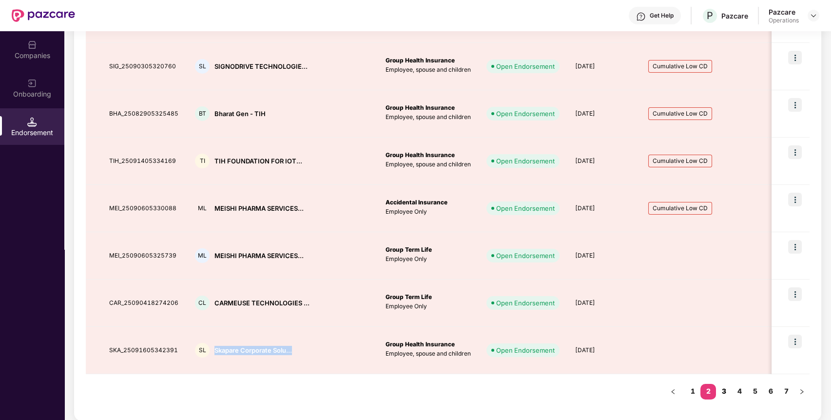
click at [724, 386] on link "3" at bounding box center [724, 390] width 16 height 15
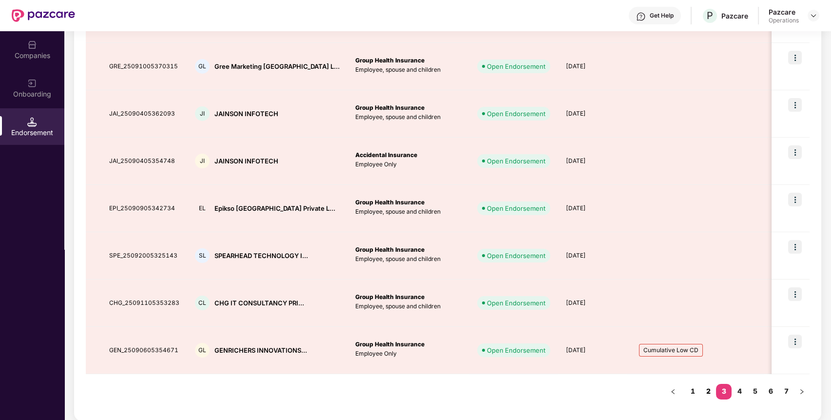
click at [707, 389] on link "2" at bounding box center [708, 390] width 16 height 15
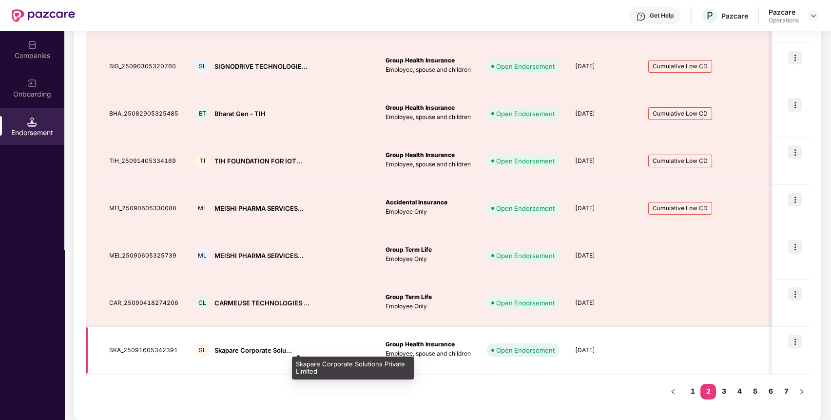
click at [252, 349] on div "Skapare Corporate Solu..." at bounding box center [252, 349] width 77 height 9
copy div "Skapare Corporate Solu..."
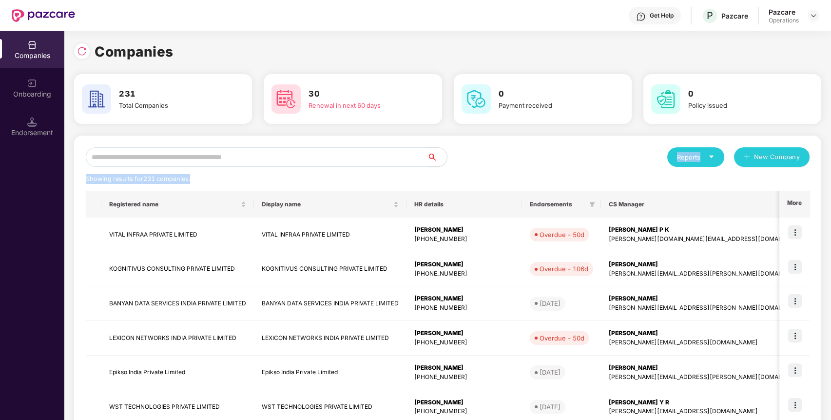
click at [300, 165] on div "Reports New Company Showing results for 231 companies. Registered name Display …" at bounding box center [448, 372] width 724 height 450
click at [300, 165] on input "text" at bounding box center [257, 156] width 342 height 19
paste input "**********"
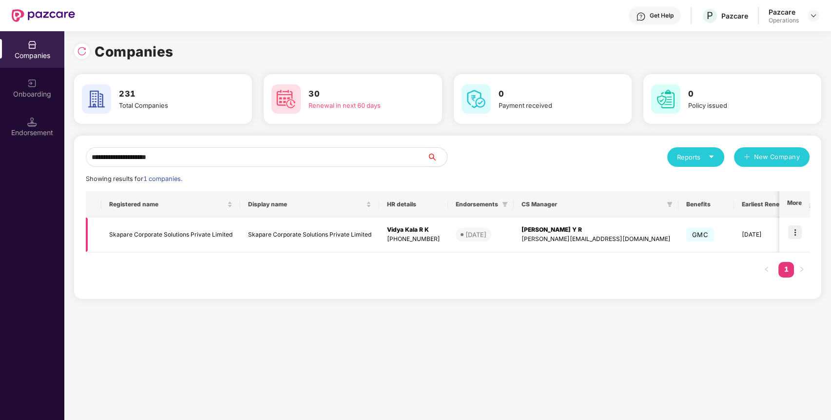
type input "**********"
click at [797, 227] on img at bounding box center [795, 232] width 14 height 14
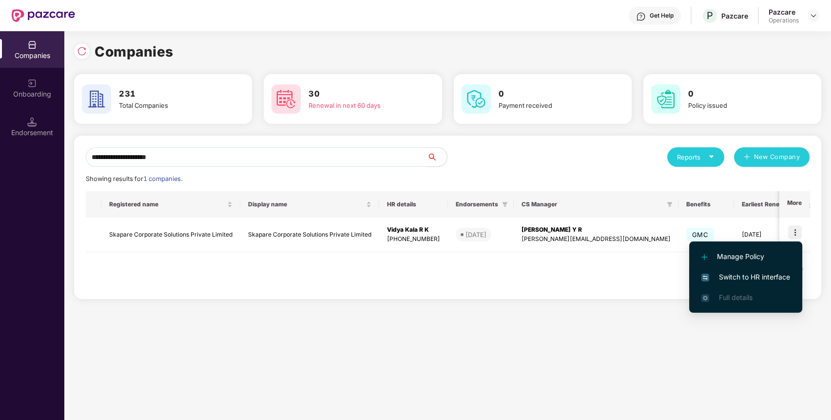
click at [732, 276] on span "Switch to HR interface" at bounding box center [745, 276] width 89 height 11
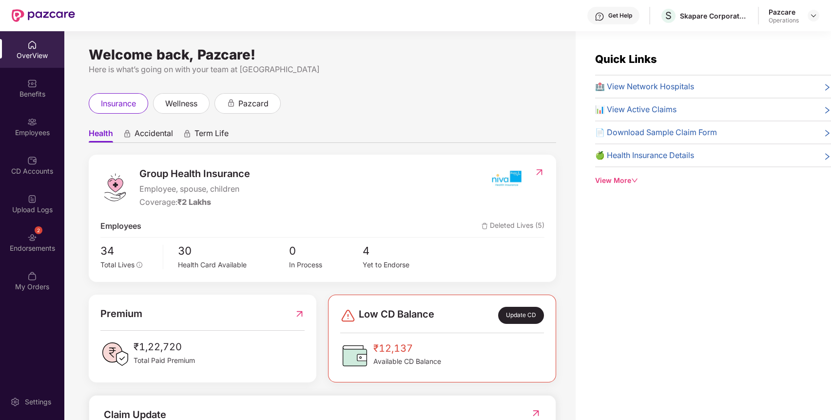
scroll to position [31, 0]
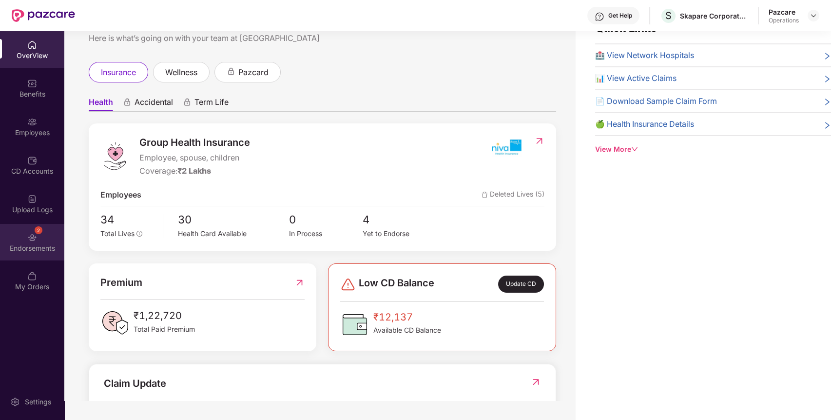
click at [32, 232] on img at bounding box center [32, 237] width 10 height 10
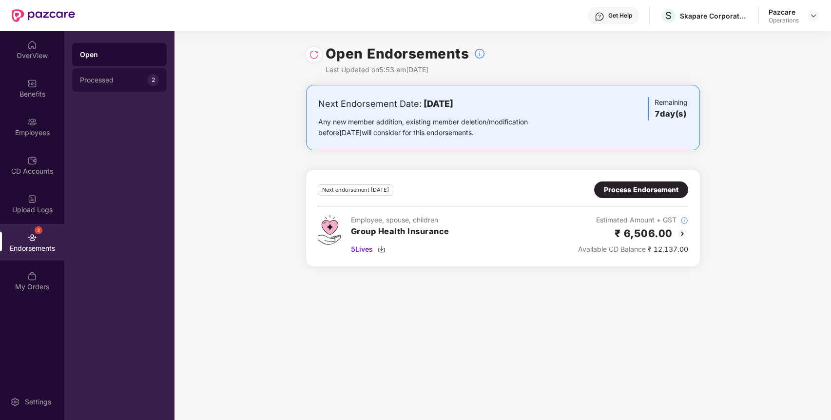
click at [139, 70] on div "Processed 2" at bounding box center [119, 79] width 95 height 23
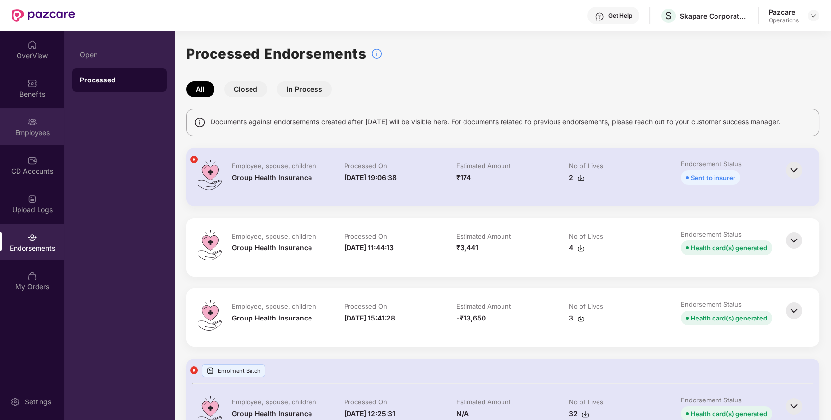
click at [37, 118] on img at bounding box center [32, 122] width 10 height 10
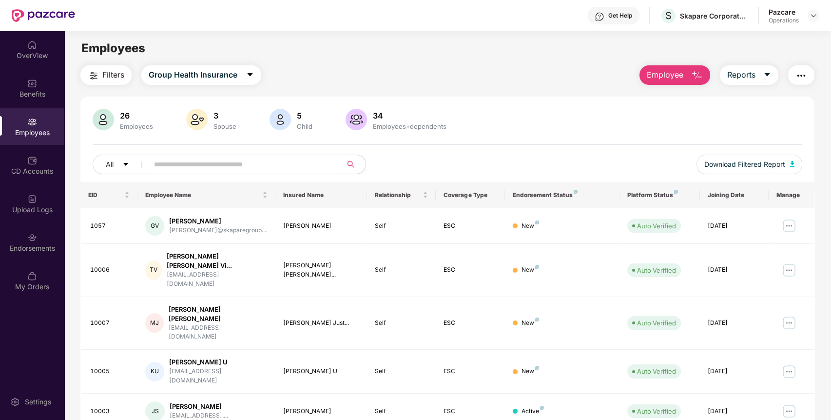
click at [119, 77] on span "Filters" at bounding box center [113, 75] width 22 height 12
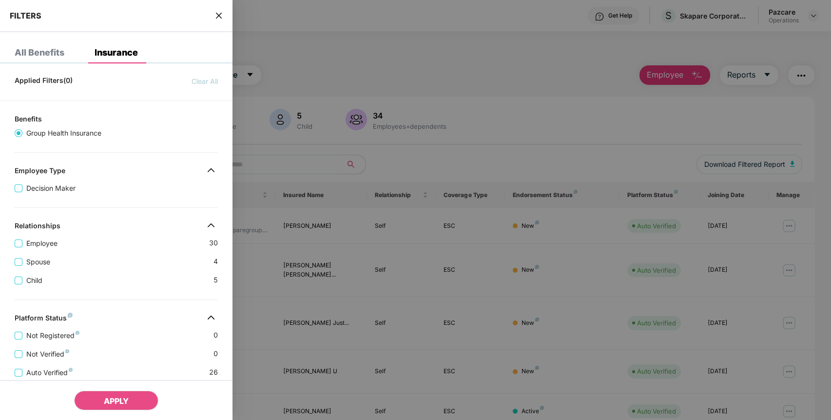
scroll to position [203, 0]
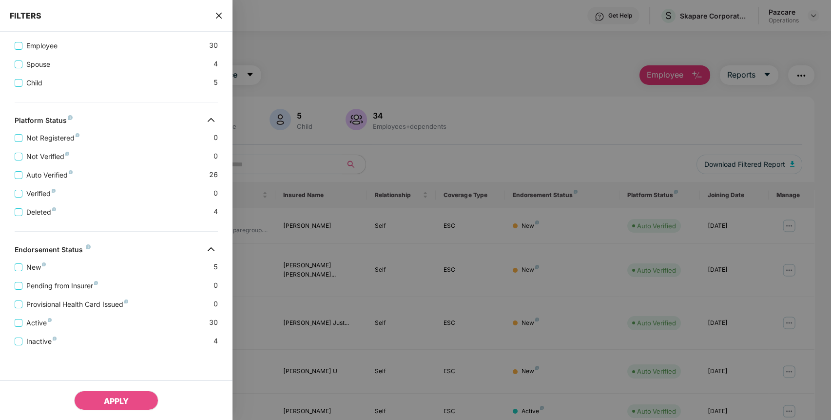
click at [217, 12] on icon "close" at bounding box center [219, 16] width 8 height 8
